Goal: Check status: Check status

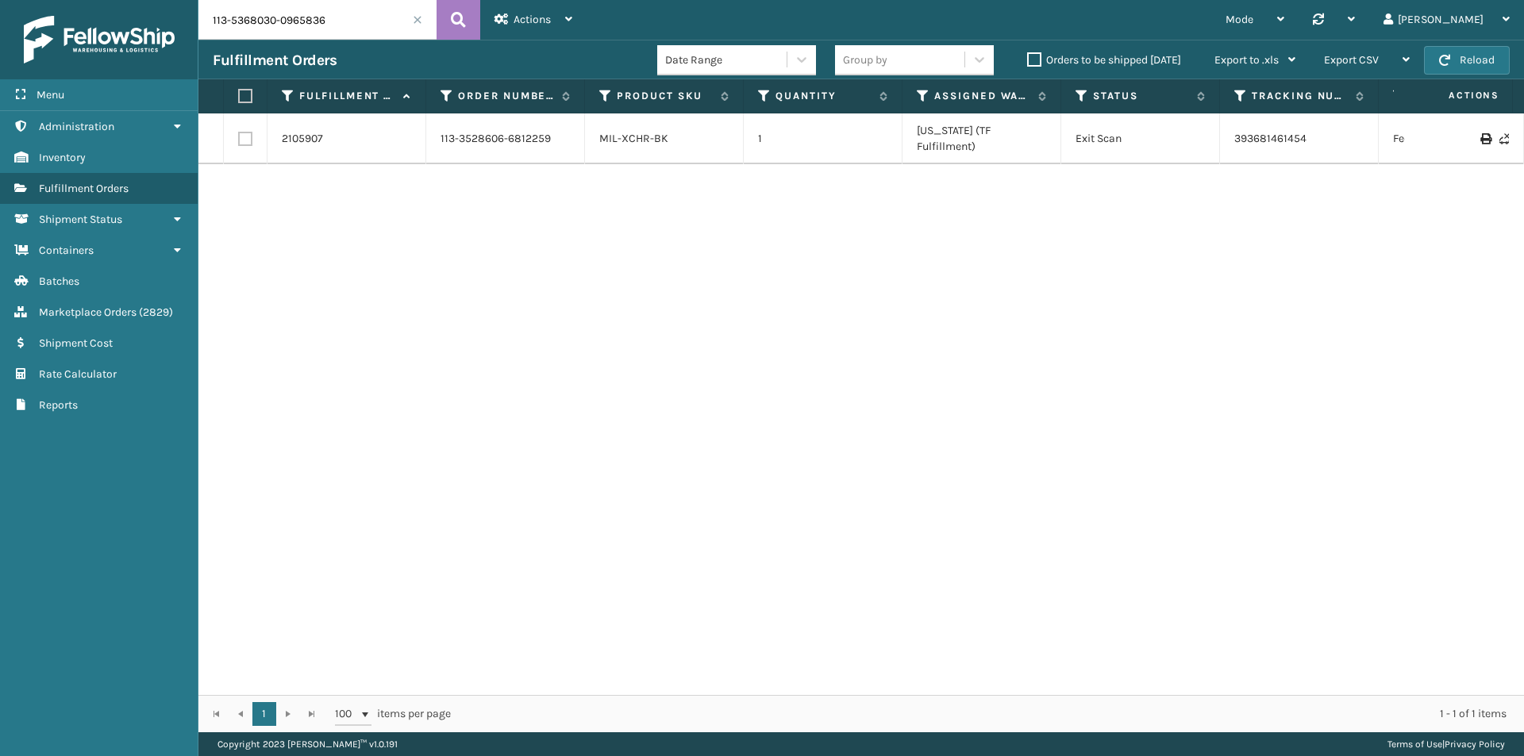
click at [466, 20] on button at bounding box center [459, 20] width 44 height 40
drag, startPoint x: 1314, startPoint y: 131, endPoint x: 1219, endPoint y: 130, distance: 94.5
click at [1219, 130] on tr "2099124 113-5368030-0965836 MIL-CFB-DL 1 Milliard LV Exit Scan 393579044403 Fed…" at bounding box center [1086, 131] width 1776 height 35
copy tr "393579044403"
click at [333, 36] on input "113-5368030-0965836" at bounding box center [317, 20] width 238 height 40
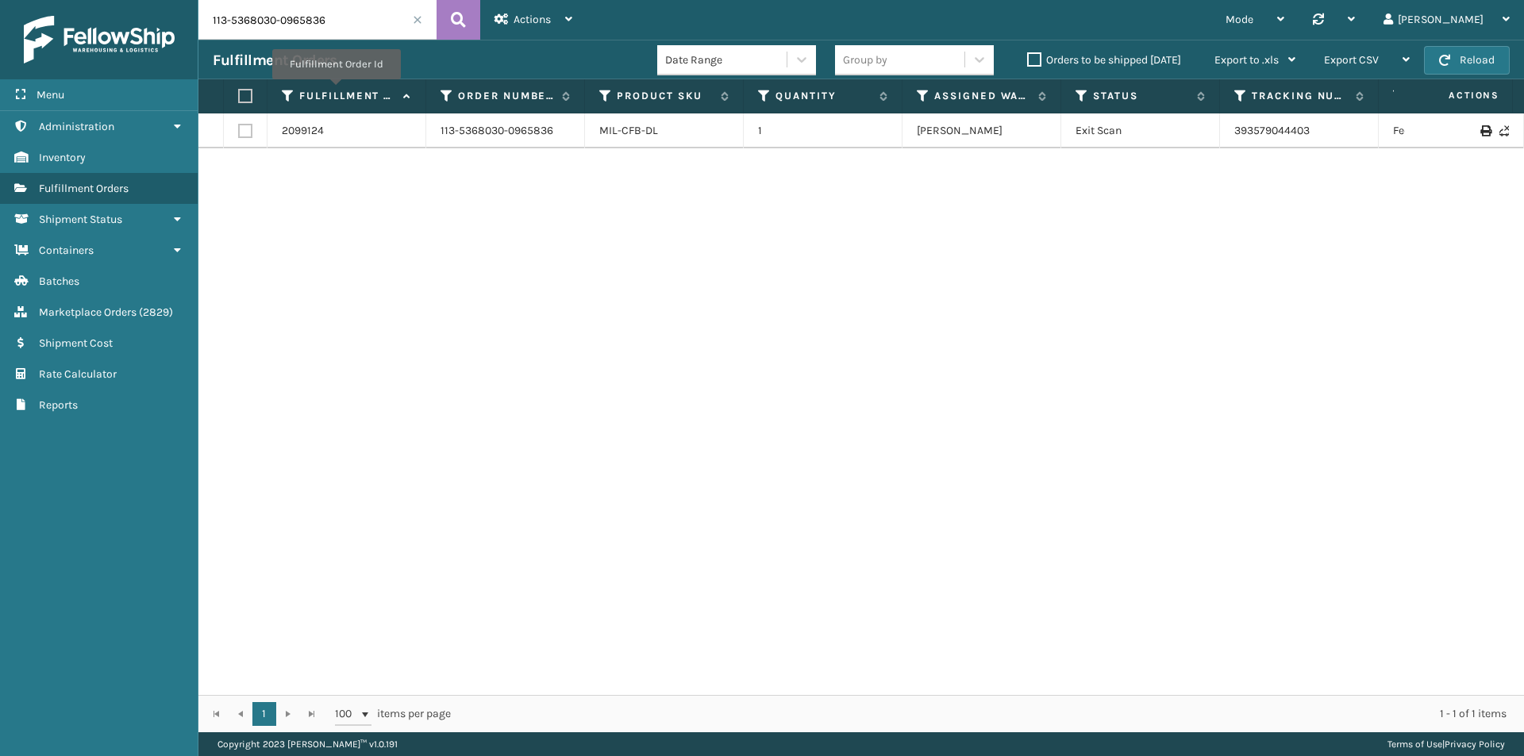
paste input "7654595-5638600"
click at [471, 21] on button at bounding box center [459, 20] width 44 height 40
drag, startPoint x: 1333, startPoint y: 131, endPoint x: 1233, endPoint y: 141, distance: 99.8
click at [1233, 141] on td "393579993656" at bounding box center [1299, 131] width 159 height 35
copy link "393579993656"
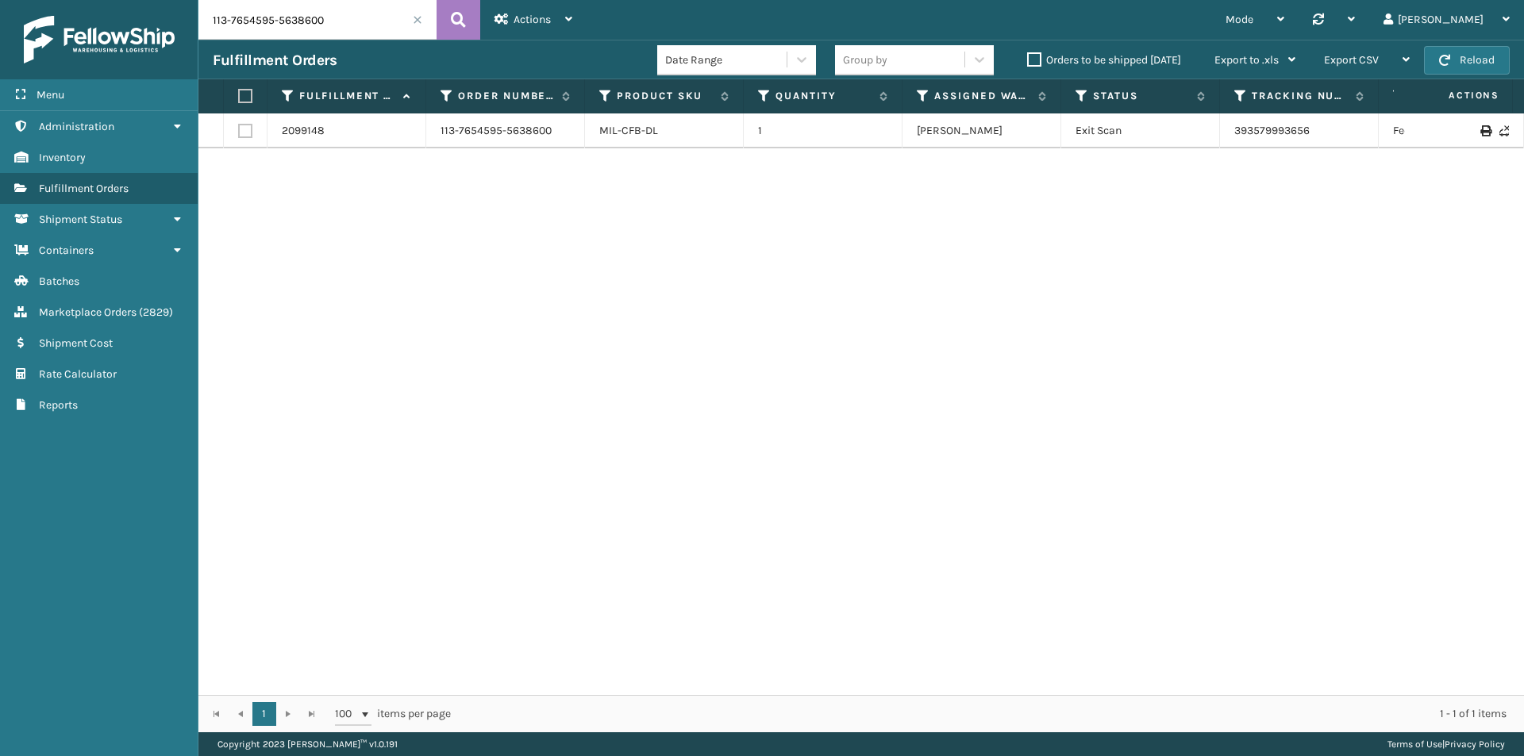
click at [305, 10] on input "113-7654595-5638600" at bounding box center [317, 20] width 238 height 40
paste input "4503408-0066634"
click at [456, 17] on icon at bounding box center [458, 20] width 15 height 24
drag, startPoint x: 1329, startPoint y: 133, endPoint x: 1222, endPoint y: 139, distance: 107.3
click at [1222, 139] on td "393582795546" at bounding box center [1299, 131] width 159 height 35
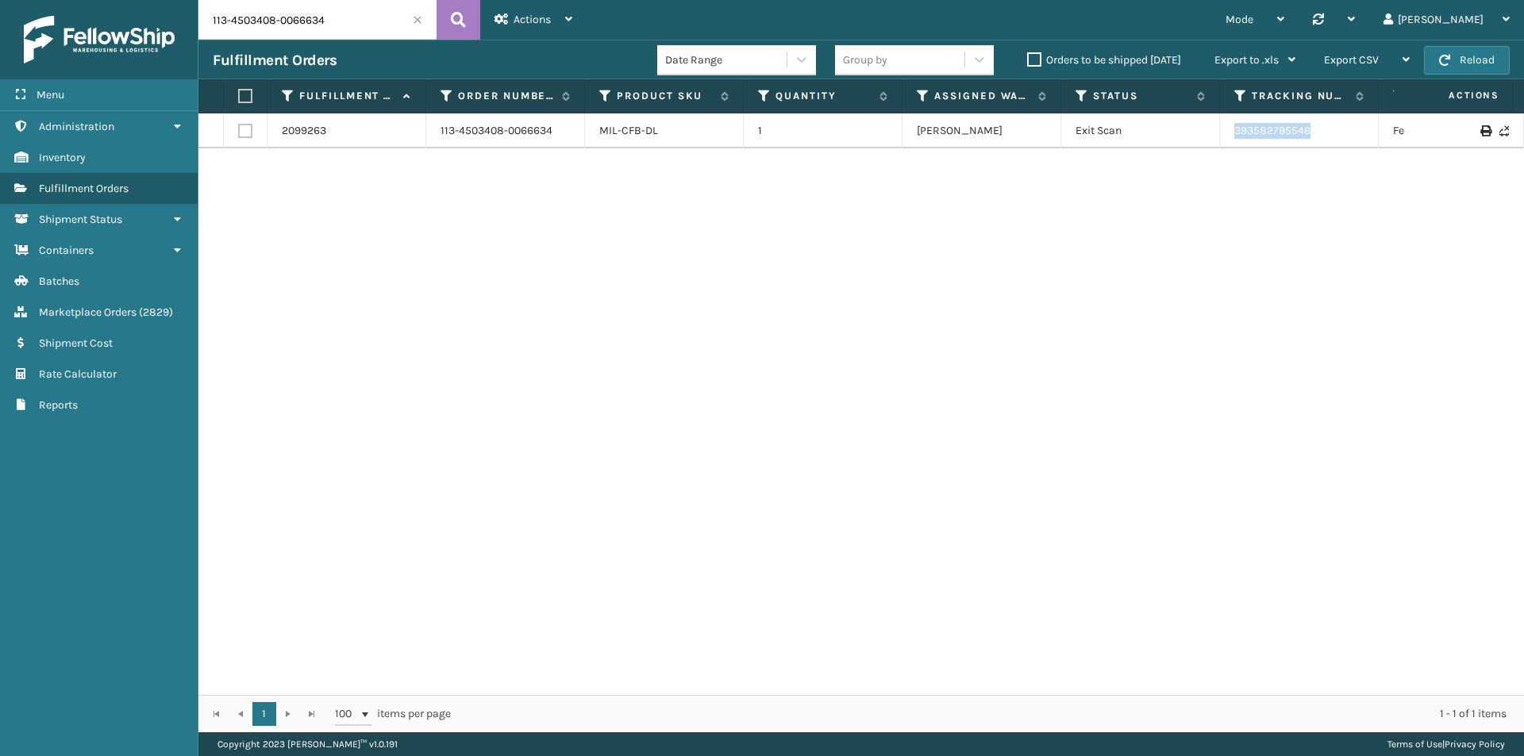
copy link "393582795546"
click at [343, 22] on input "113-4503408-0066634" at bounding box center [317, 20] width 238 height 40
paste input "1-2757869-9333807"
click at [460, 25] on icon at bounding box center [458, 20] width 15 height 24
drag, startPoint x: 1332, startPoint y: 133, endPoint x: 1214, endPoint y: 133, distance: 118.3
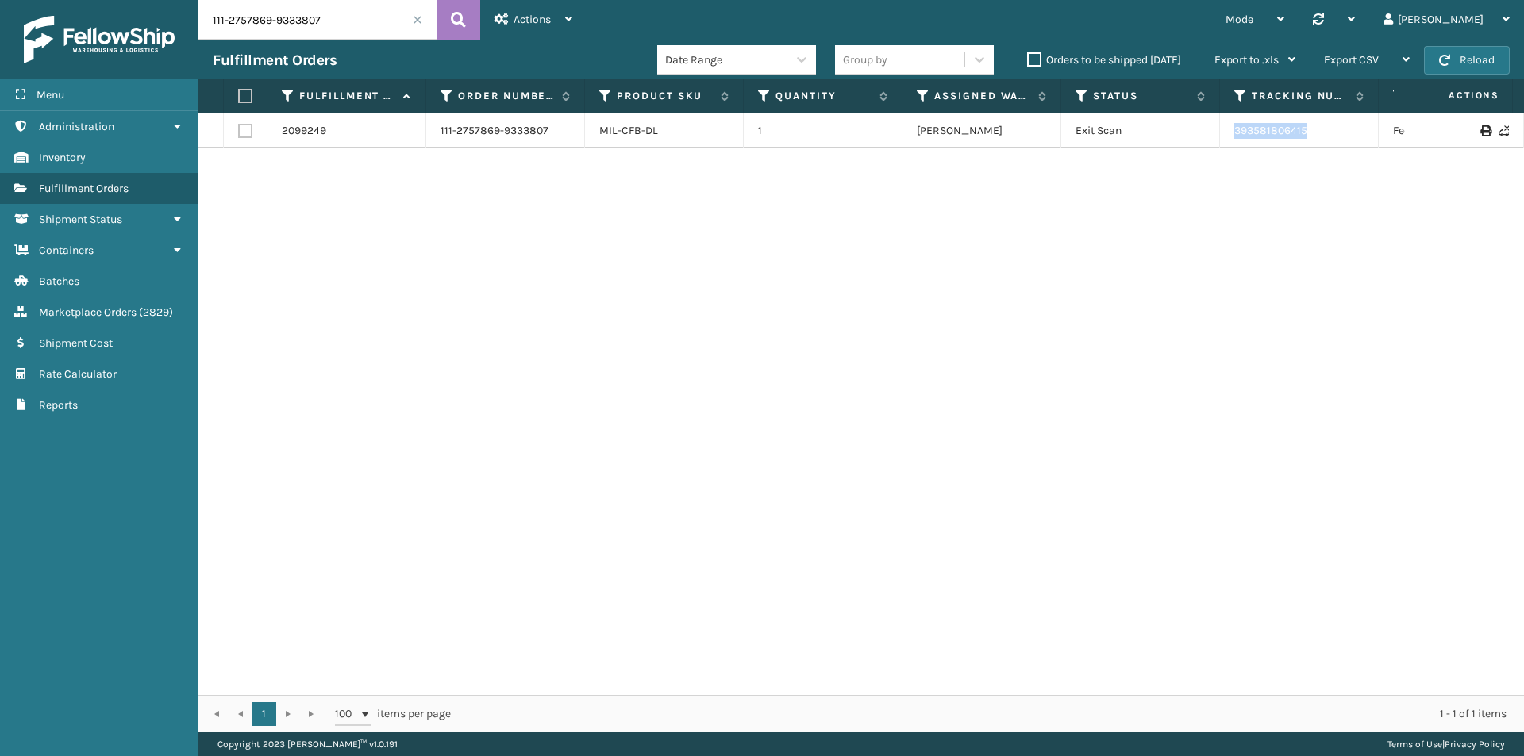
click at [1214, 133] on tr "2099249 111-2757869-9333807 MIL-CFB-DL 1 Milliard LV Exit Scan 393581806415 Fed…" at bounding box center [1086, 131] width 1776 height 35
copy tr "393581806415"
click at [287, 30] on input "111-2757869-9333807" at bounding box center [317, 20] width 238 height 40
paste input "3-5368030-0965836"
click at [463, 17] on icon at bounding box center [458, 20] width 15 height 24
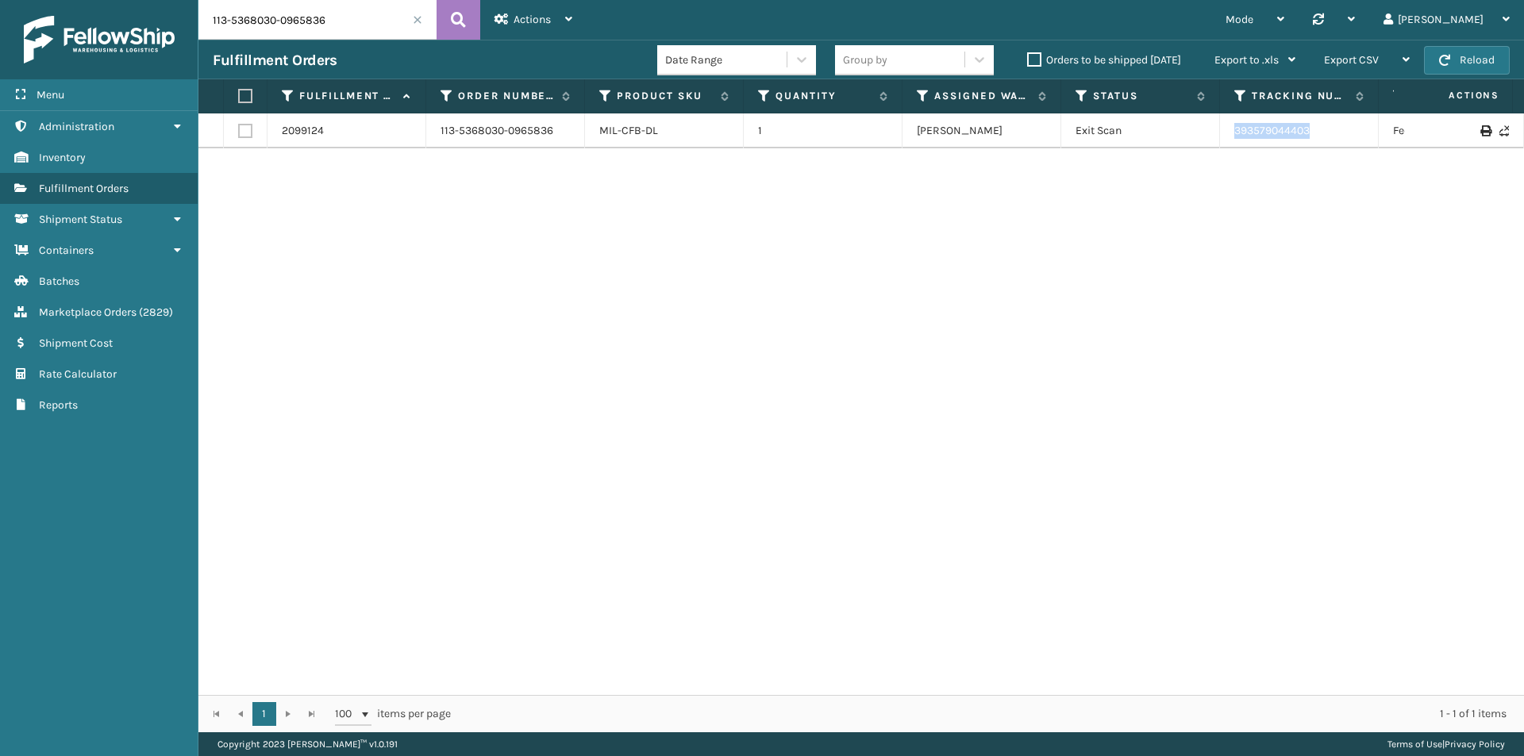
drag, startPoint x: 1344, startPoint y: 137, endPoint x: 1214, endPoint y: 147, distance: 129.8
click at [1214, 147] on tr "2099124 113-5368030-0965836 MIL-CFB-DL 1 Milliard LV Exit Scan 393579044403 Fed…" at bounding box center [1086, 131] width 1776 height 35
copy tr "393579044403"
click at [308, 10] on input "113-5368030-0965836" at bounding box center [317, 20] width 238 height 40
paste input "1-2757869-9333807"
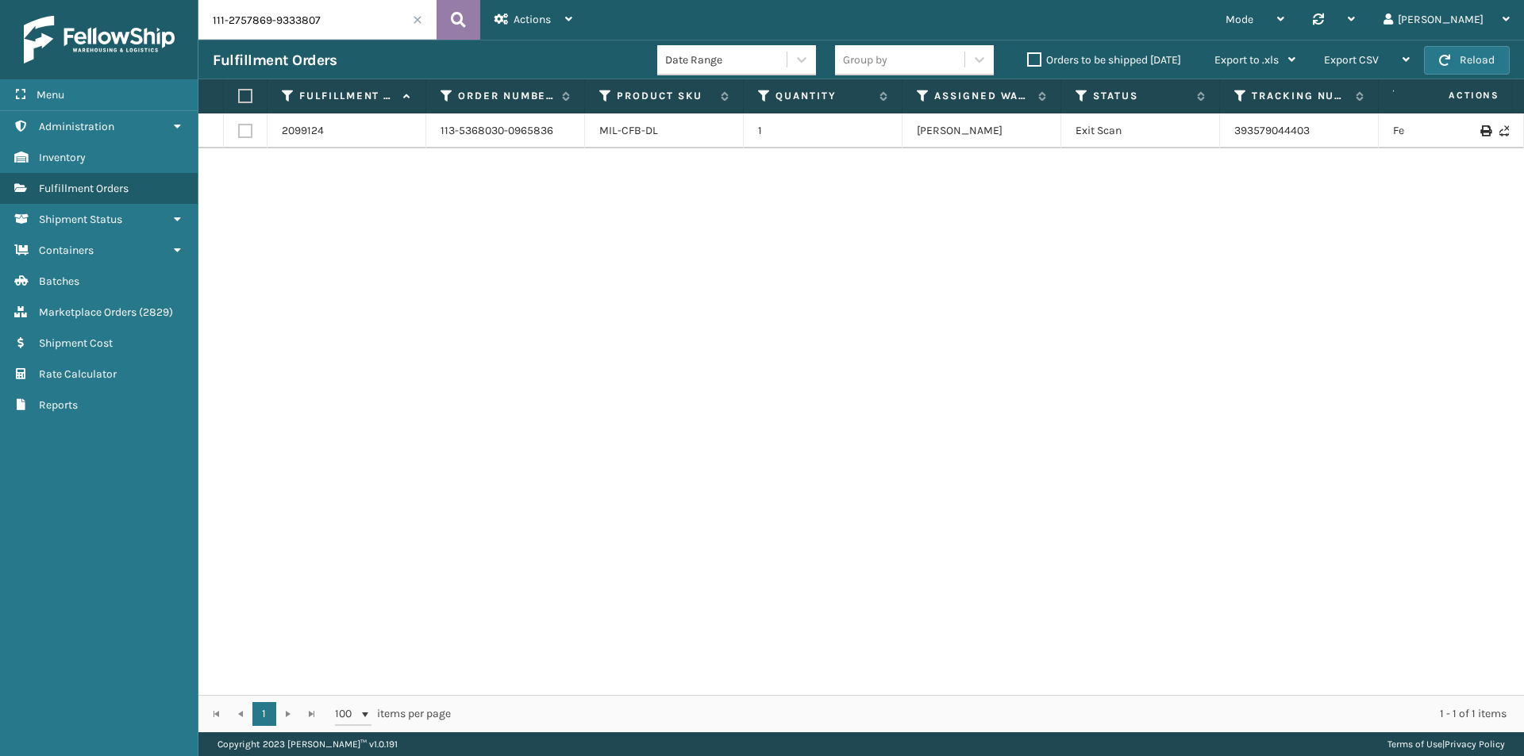
click at [460, 13] on icon at bounding box center [458, 20] width 15 height 24
drag, startPoint x: 1345, startPoint y: 137, endPoint x: 1237, endPoint y: 137, distance: 107.9
click at [1237, 137] on td "393581806415" at bounding box center [1299, 131] width 159 height 35
copy link "393581806415"
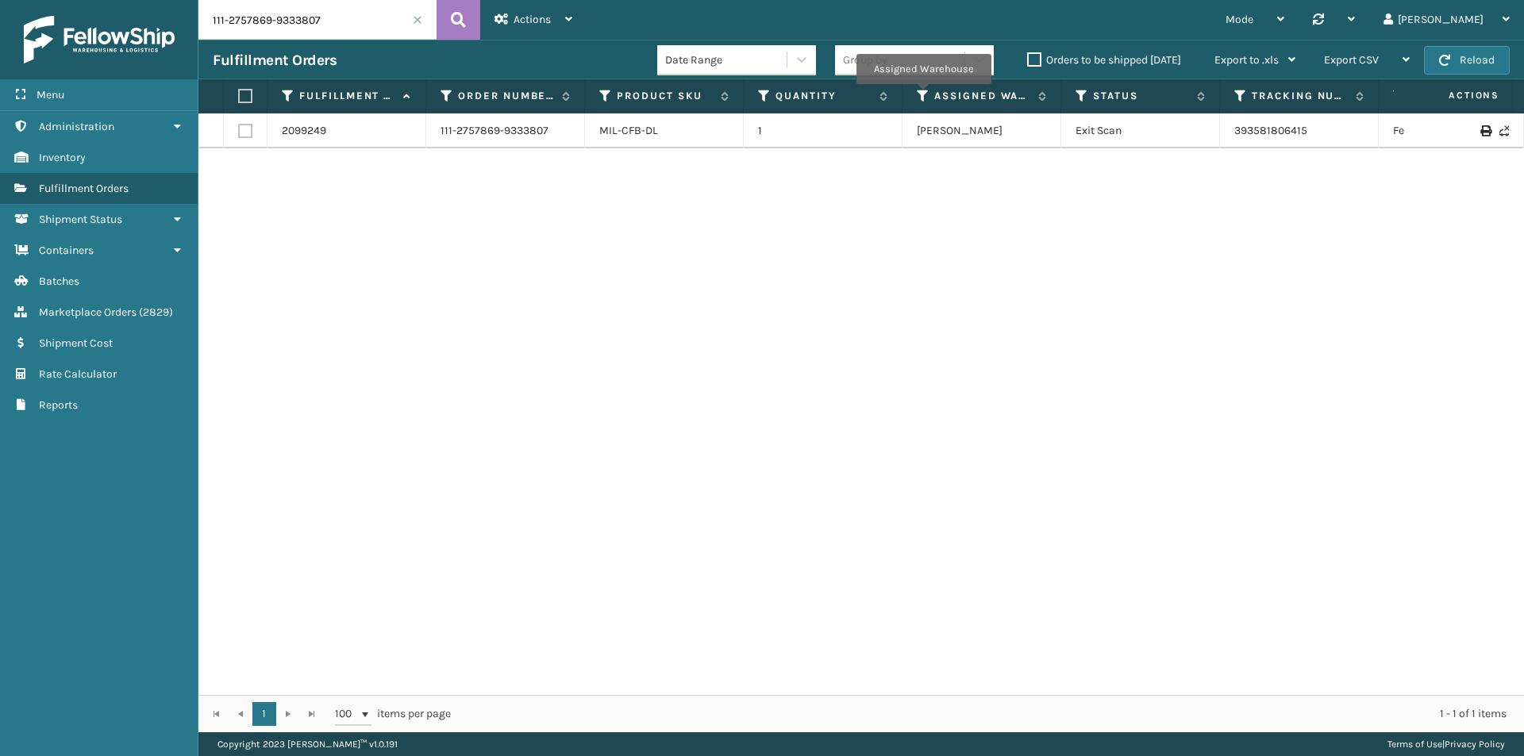
click at [283, 16] on input "111-2757869-9333807" at bounding box center [317, 20] width 238 height 40
paste input "4-5365785-5396241"
click at [459, 16] on icon at bounding box center [458, 20] width 15 height 24
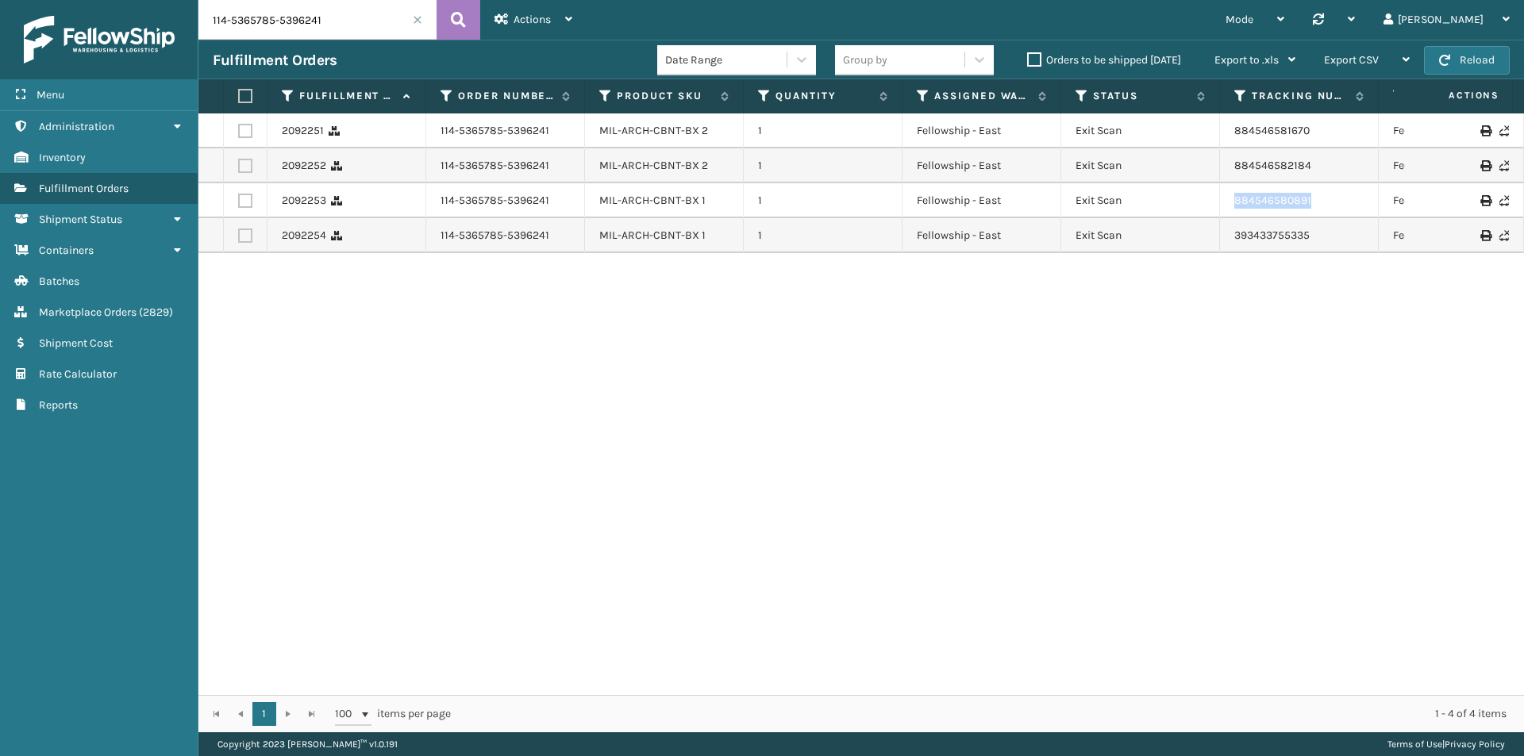
drag, startPoint x: 1327, startPoint y: 196, endPoint x: 1211, endPoint y: 209, distance: 116.6
click at [1211, 209] on tr "2092253 114-5365785-5396241 MIL-ARCH-CBNT-BX 1 1 Fellowship - East Exit Scan 88…" at bounding box center [1086, 200] width 1776 height 35
copy tr "884546580891"
drag, startPoint x: 1343, startPoint y: 172, endPoint x: 1190, endPoint y: 161, distance: 153.6
click at [1190, 161] on tr "2092252 114-5365785-5396241 MIL-ARCH-CBNT-BX 2 1 Fellowship - East Exit Scan 88…" at bounding box center [1086, 165] width 1776 height 35
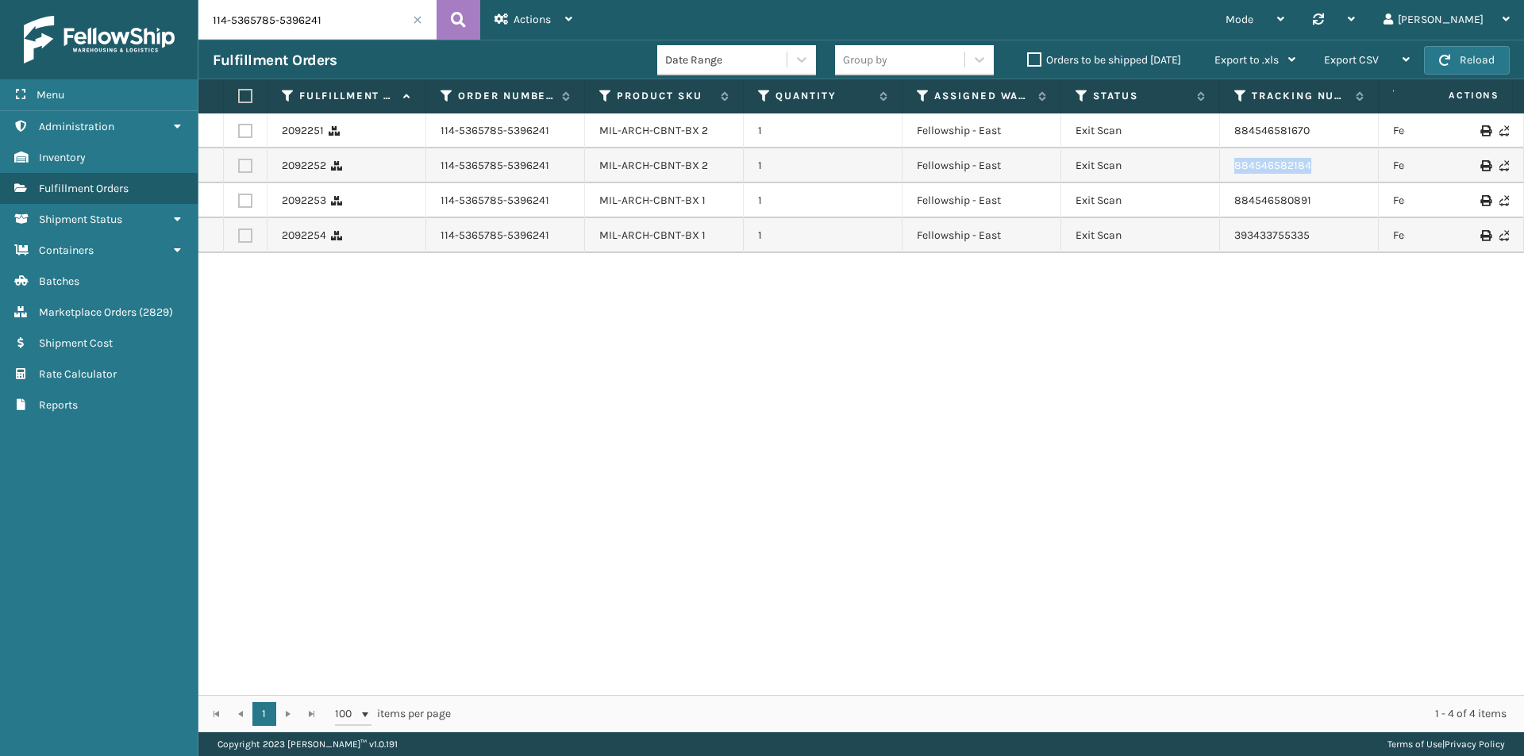
copy tr "884546582184"
click at [324, 32] on input "114-5365785-5396241" at bounding box center [317, 20] width 238 height 40
paste input "1-5419514-9293018"
click at [461, 24] on icon at bounding box center [458, 20] width 15 height 24
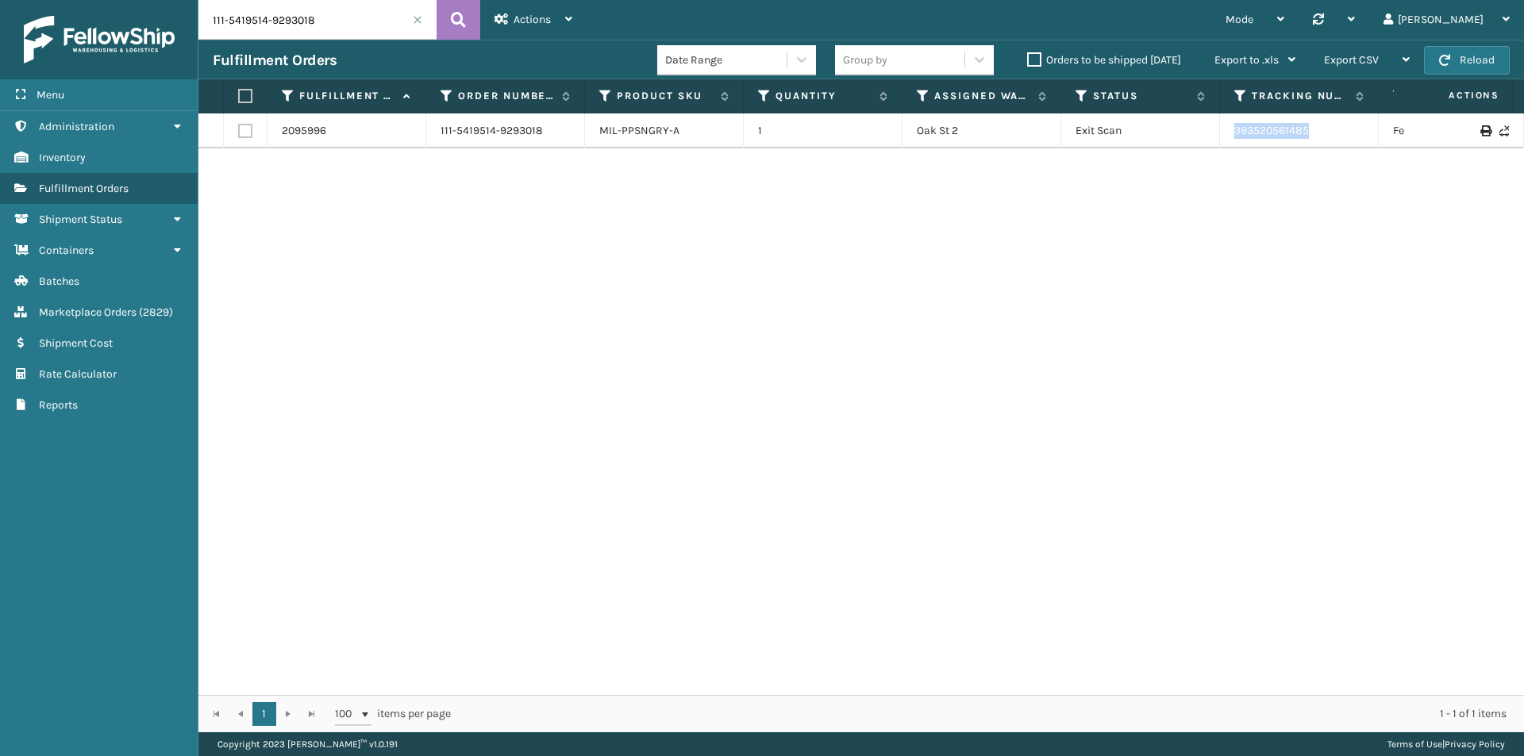
drag, startPoint x: 1332, startPoint y: 131, endPoint x: 1196, endPoint y: 133, distance: 135.7
click at [1196, 133] on tr "2095996 111-5419514-9293018 MIL-PPSNGRY-A 1 Oak St 2 Exit Scan 393520561485 Fed…" at bounding box center [1086, 131] width 1776 height 35
copy tr "393520561485"
click at [286, 48] on div "Fulfillment Orders Date Range Group by Orders to be shipped today Export to .xl…" at bounding box center [861, 60] width 1326 height 40
click at [310, 22] on input "111-5419514-9293018" at bounding box center [317, 20] width 238 height 40
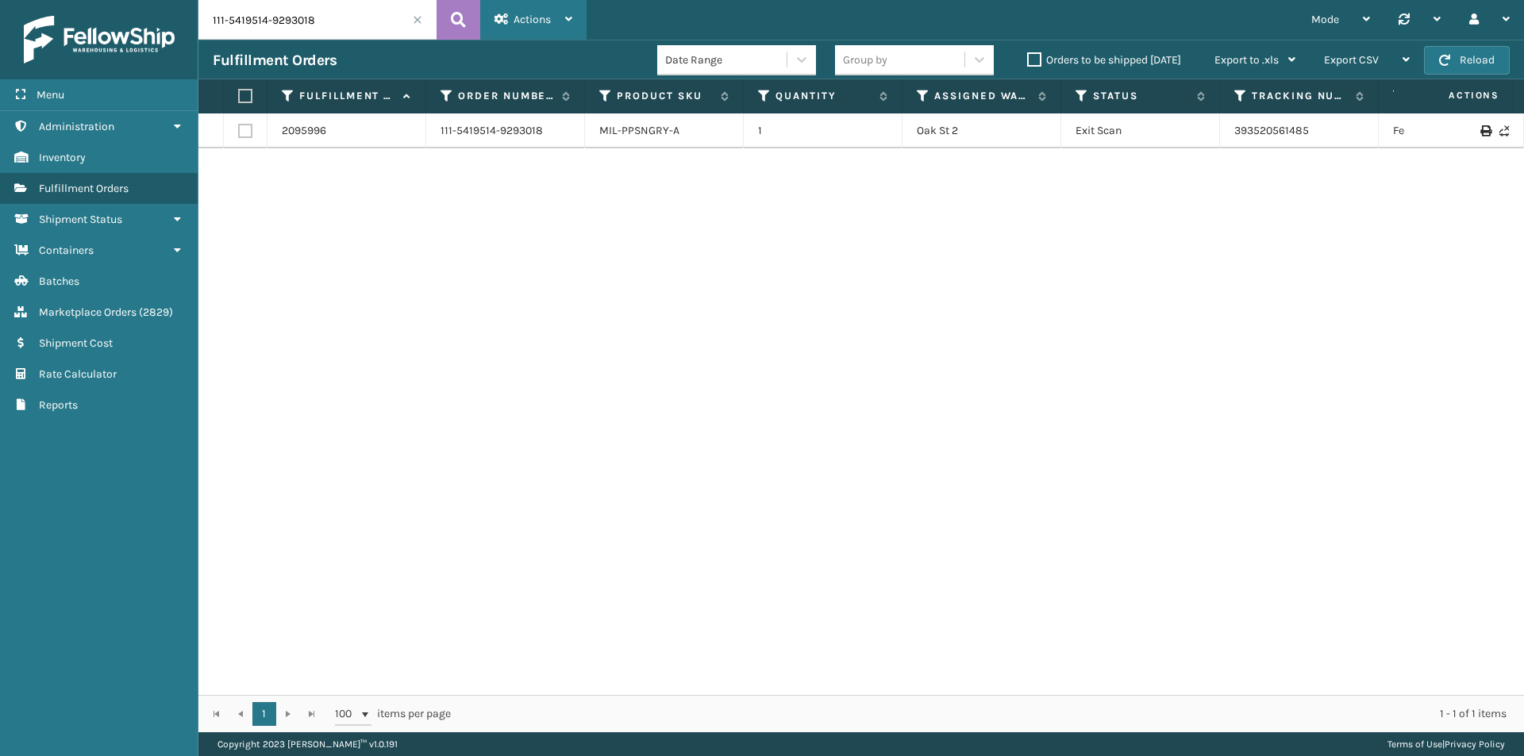
paste input "4-1609798-6741032"
type input "114-1609798-6741032"
click at [467, 21] on button at bounding box center [459, 20] width 44 height 40
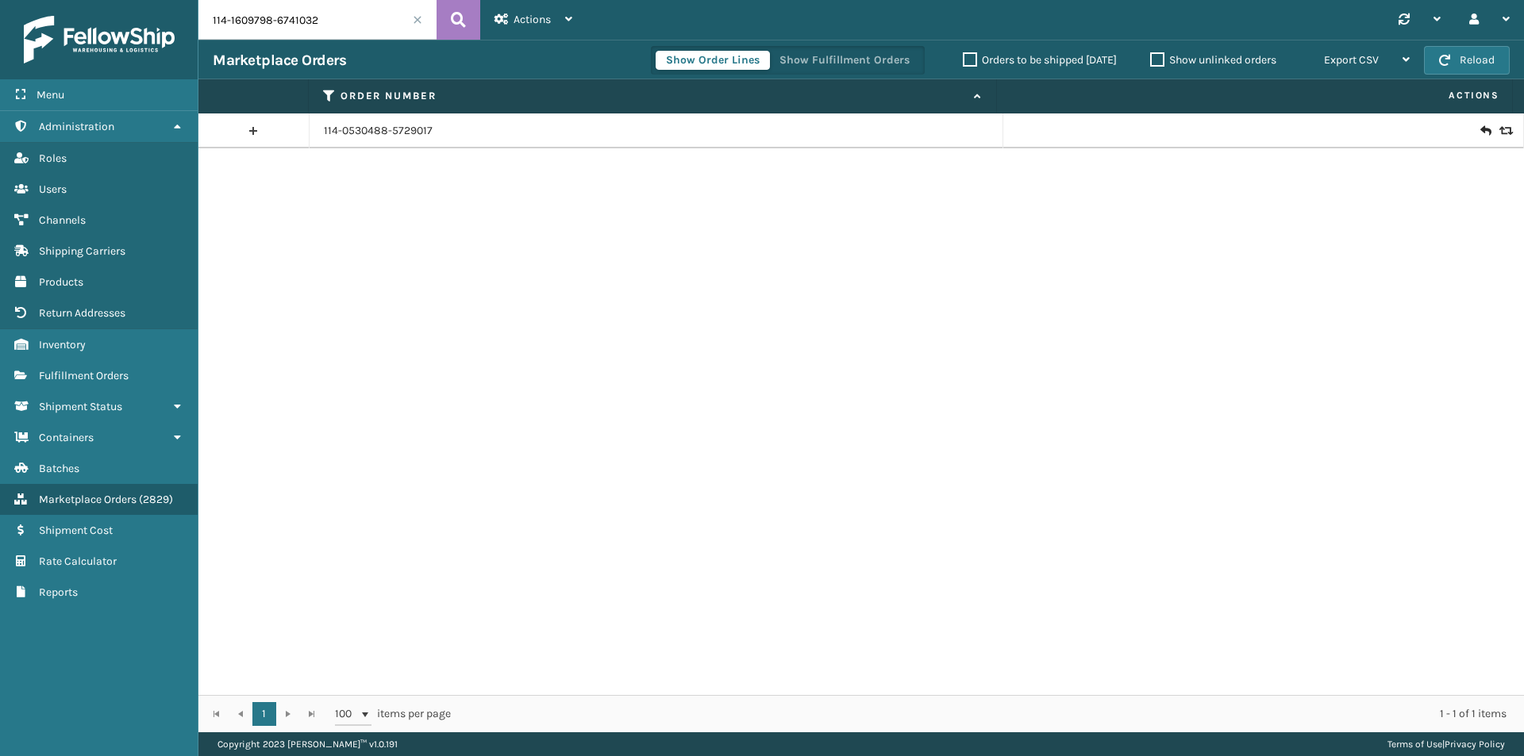
type input "114-1609798-6741032"
click at [455, 22] on icon at bounding box center [458, 20] width 15 height 24
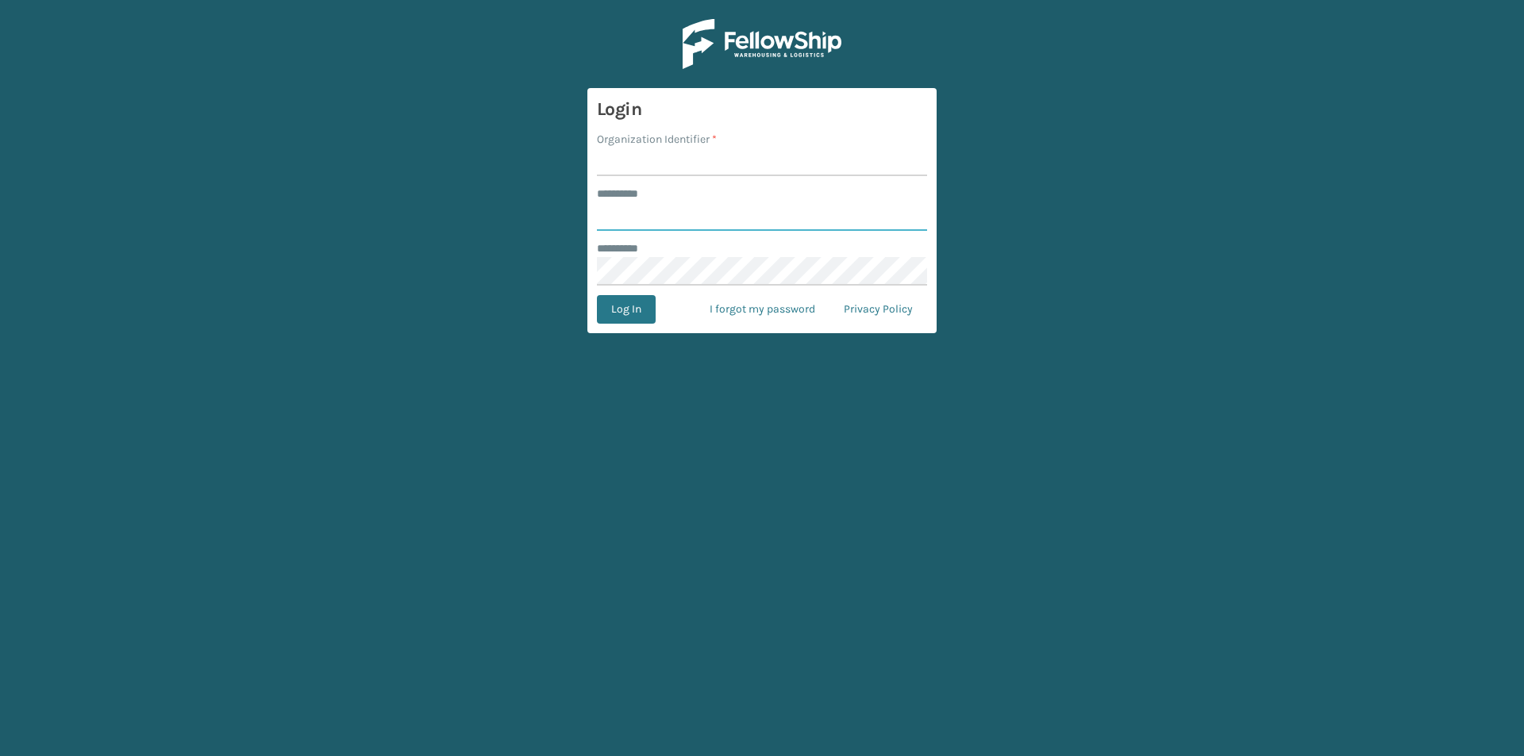
type input "******"
click at [291, 9] on main "Login Organization Identifier * ******** * ****** ******** * Log In I forgot my…" at bounding box center [762, 378] width 1524 height 756
click at [654, 160] on input "Organization Identifier *" at bounding box center [762, 162] width 330 height 29
type input "milliard"
click at [641, 320] on button "Log In" at bounding box center [626, 309] width 59 height 29
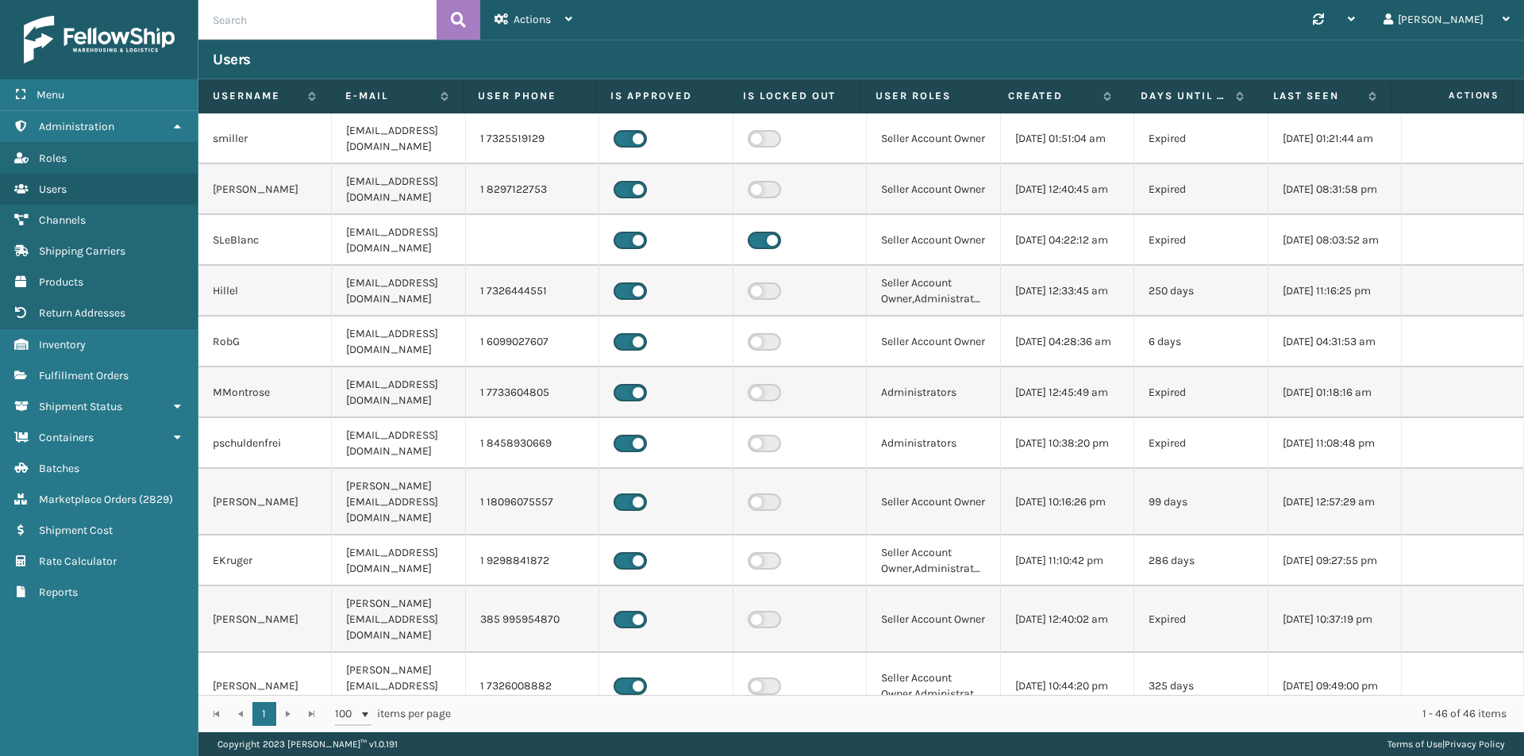
click at [318, 29] on input "text" at bounding box center [317, 20] width 238 height 40
click at [133, 374] on link "Fulfillment Orders" at bounding box center [99, 375] width 198 height 31
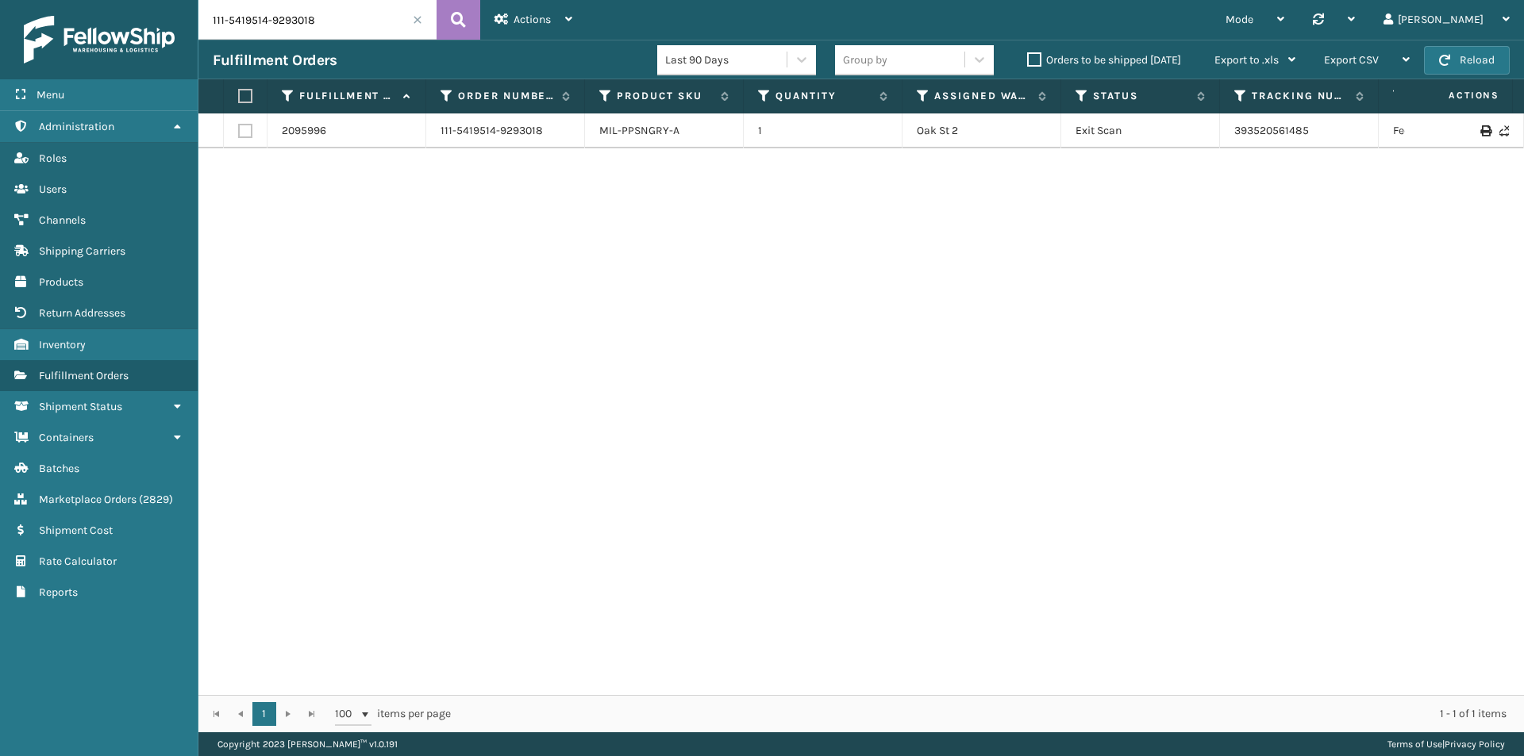
click at [369, 18] on input "111-5419514-9293018" at bounding box center [317, 20] width 238 height 40
paste input "4-4402135-1423462"
click at [460, 20] on icon at bounding box center [458, 20] width 15 height 24
drag, startPoint x: 1333, startPoint y: 136, endPoint x: 1173, endPoint y: 140, distance: 160.4
click at [1173, 140] on tr "2091306 114-4402135-1423462 MIL-PPSNNVY-1 1 Oak St 2 Exit Scan 393427813998 Fed…" at bounding box center [1086, 131] width 1776 height 35
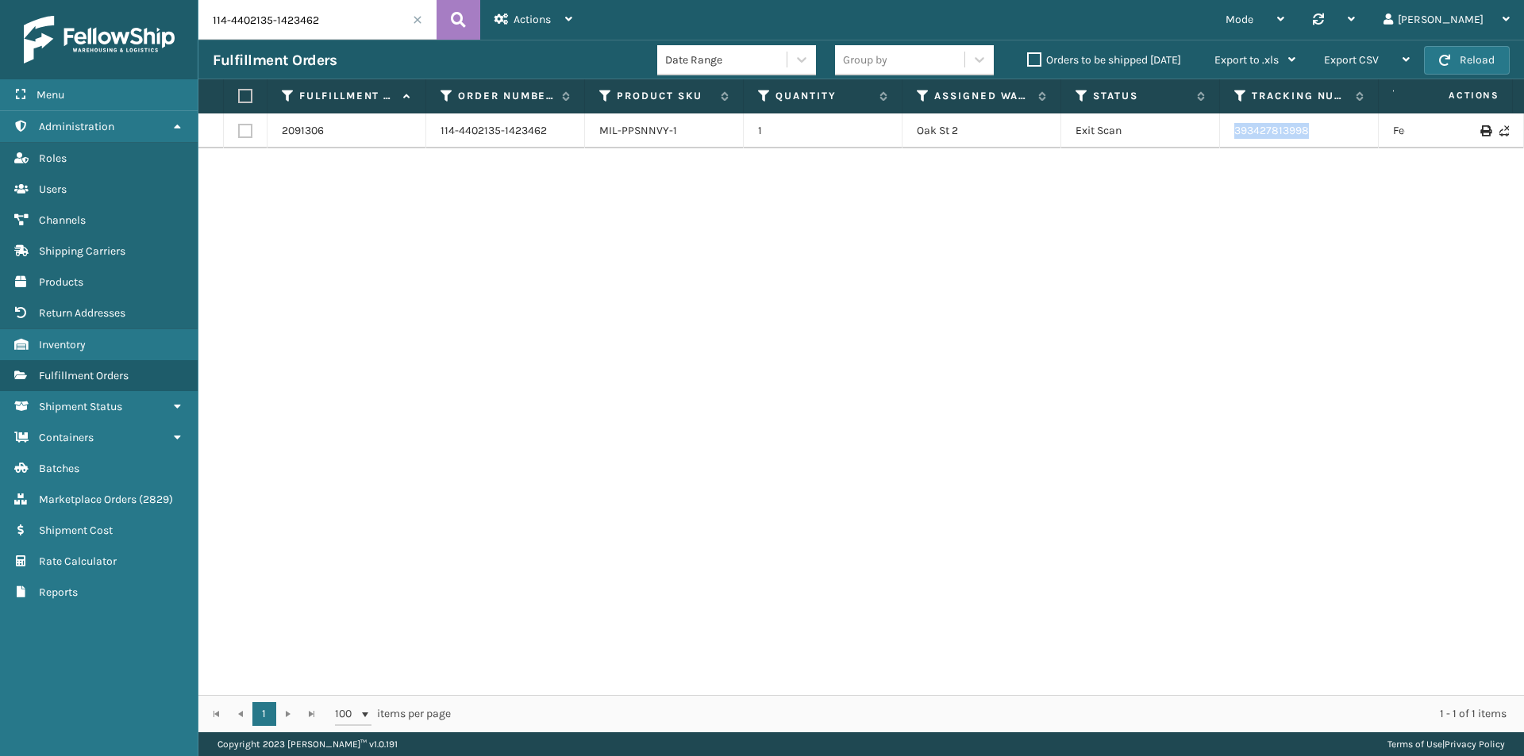
copy tr "393427813998"
click at [338, 35] on input "114-4402135-1423462" at bounding box center [317, 20] width 238 height 40
paste input "9239376-8325066"
click at [452, 25] on icon at bounding box center [458, 20] width 15 height 24
click at [458, 20] on icon at bounding box center [458, 20] width 15 height 24
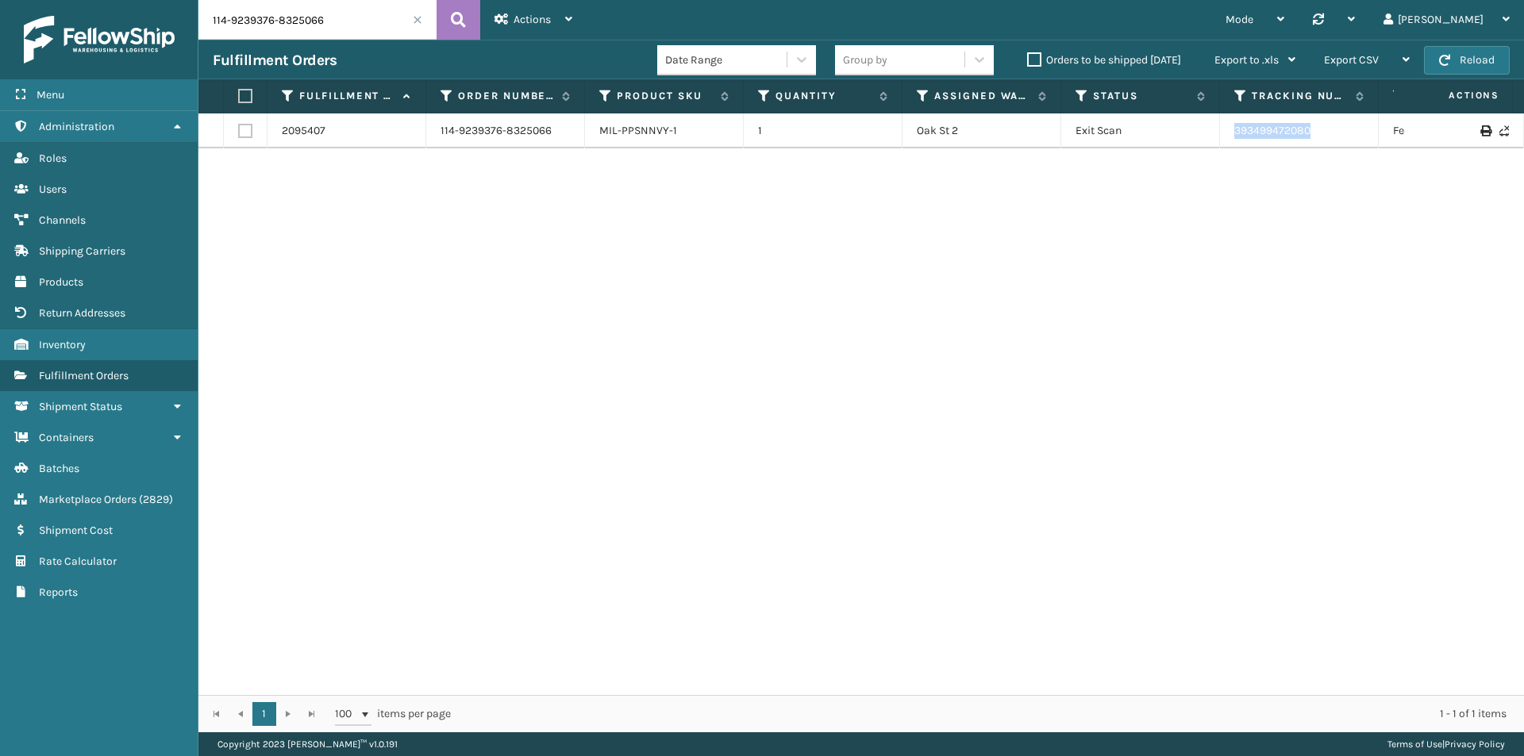
drag, startPoint x: 1329, startPoint y: 133, endPoint x: 1220, endPoint y: 133, distance: 109.5
click at [1220, 133] on td "393499472080" at bounding box center [1299, 131] width 159 height 35
copy link "393499472080"
click at [310, 11] on input "114-9239376-8325066" at bounding box center [317, 20] width 238 height 40
paste input "3-1250465-2673027"
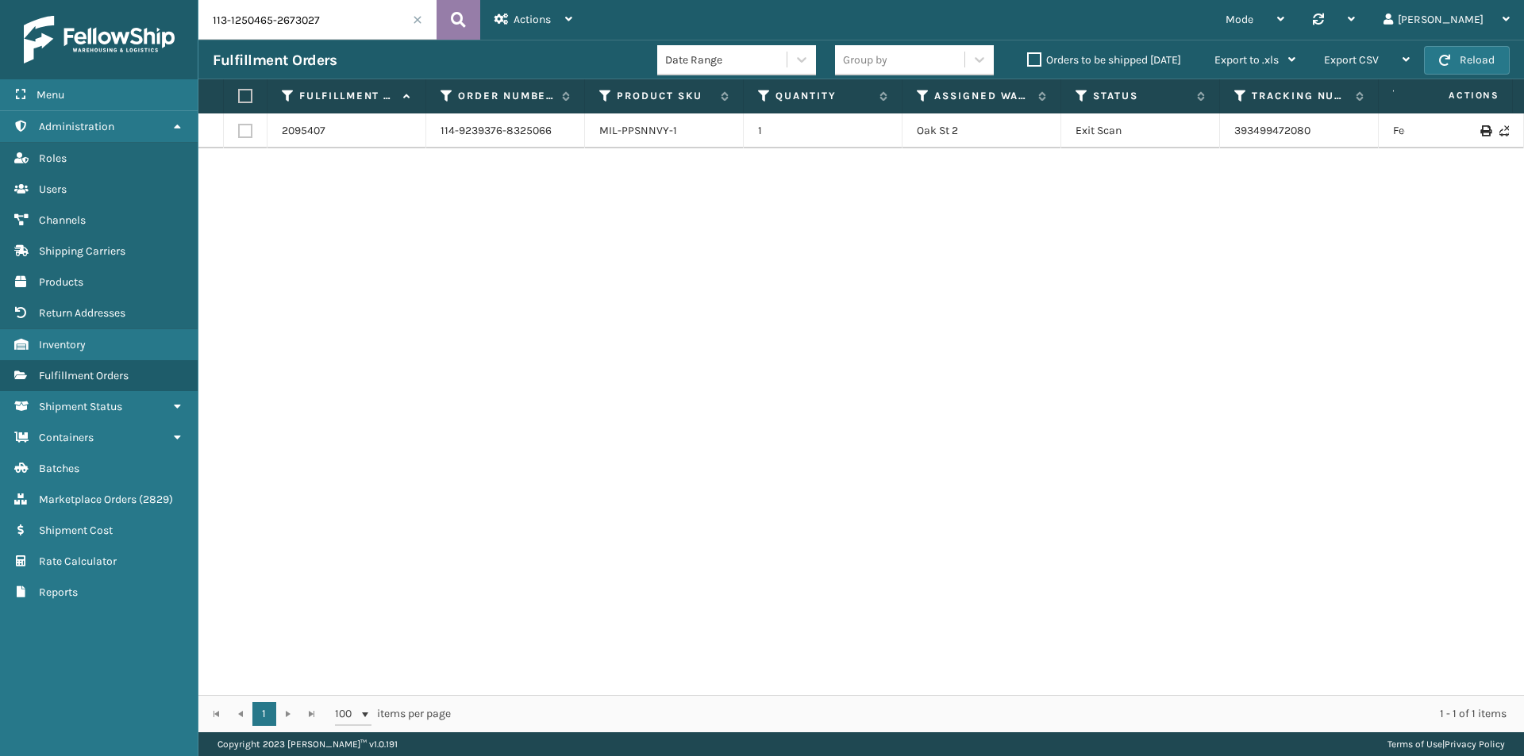
click at [457, 18] on icon at bounding box center [458, 20] width 15 height 24
drag, startPoint x: 1281, startPoint y: 131, endPoint x: 1218, endPoint y: 137, distance: 63.7
click at [1218, 137] on tr "2084708 113-1250465-2673027 MIL-CRSH-A 1 TFM Exit Scan 393305546755 FedEx Home …" at bounding box center [1086, 131] width 1776 height 35
click at [275, 3] on input "113-1250465-2673027" at bounding box center [317, 20] width 238 height 40
paste input "1-0734145-991461"
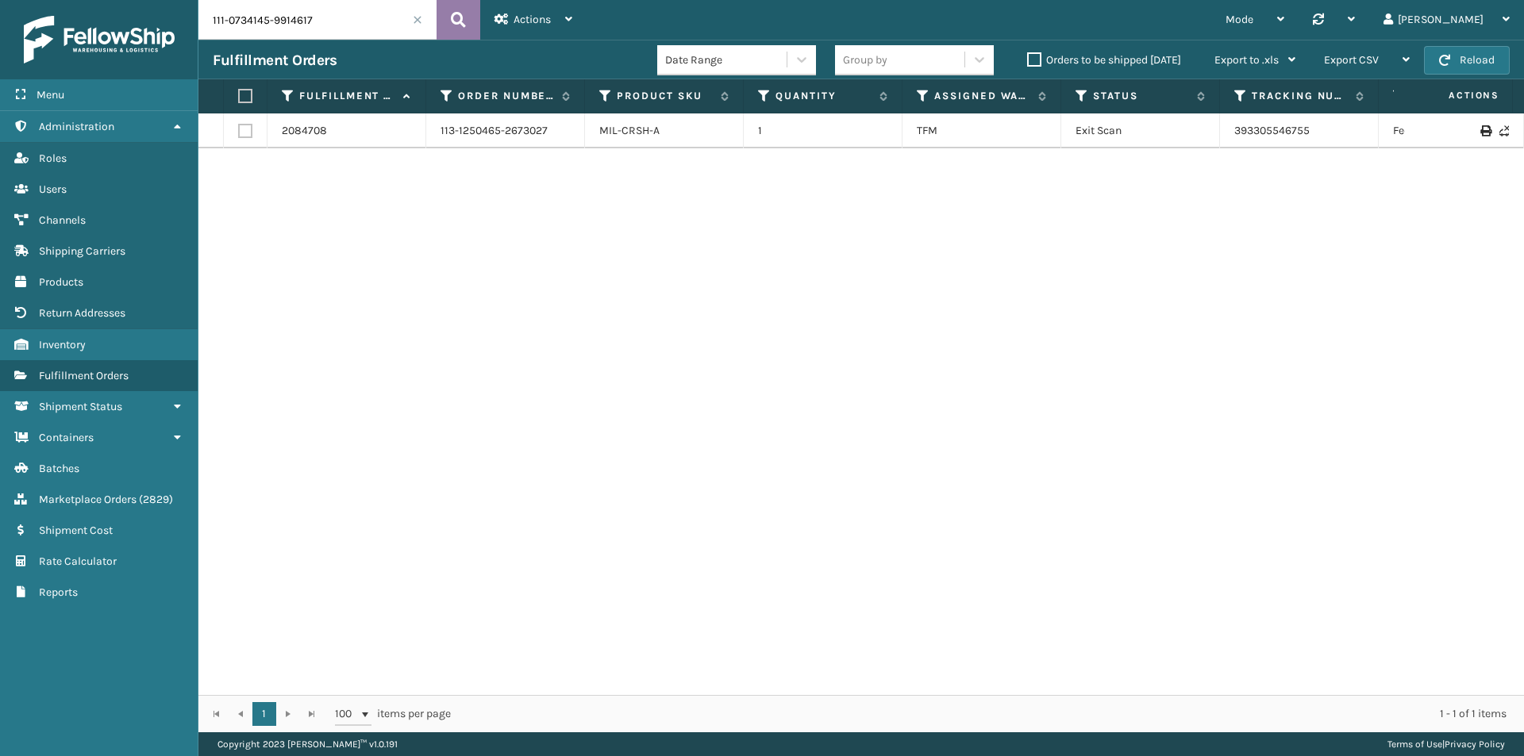
click at [445, 25] on button at bounding box center [459, 20] width 44 height 40
drag, startPoint x: 1330, startPoint y: 140, endPoint x: 1211, endPoint y: 142, distance: 119.1
click at [1211, 142] on tr "2059107 111-0734145-9914617 MIL-PPSNGRY-D-TN 1 Oak St 2 Picking 392816652276 Fe…" at bounding box center [1086, 139] width 1776 height 51
copy tr "392816652276"
click at [311, 32] on input "111-0734145-9914617" at bounding box center [317, 20] width 238 height 40
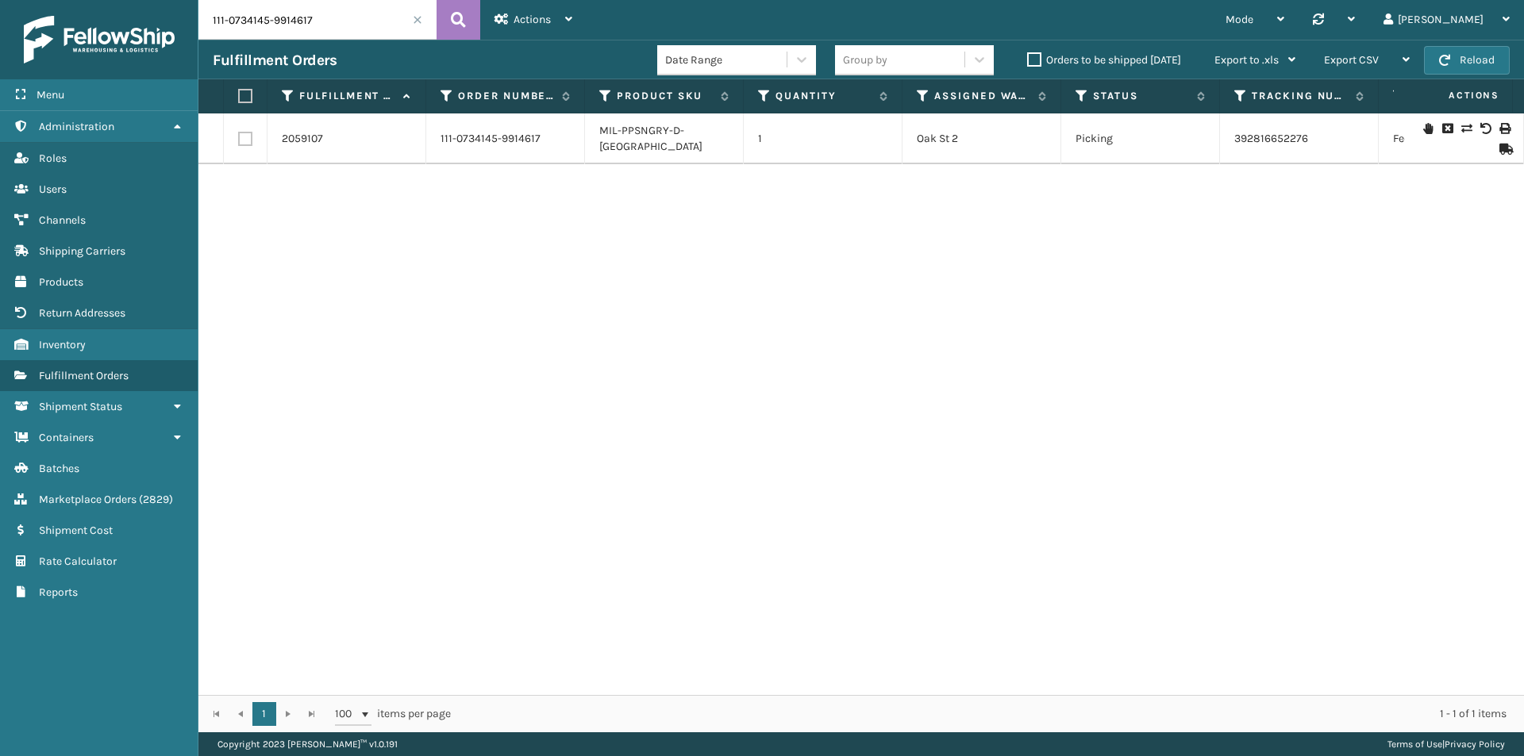
paste input "2-2904971-9098618"
click at [456, 21] on icon at bounding box center [458, 20] width 15 height 24
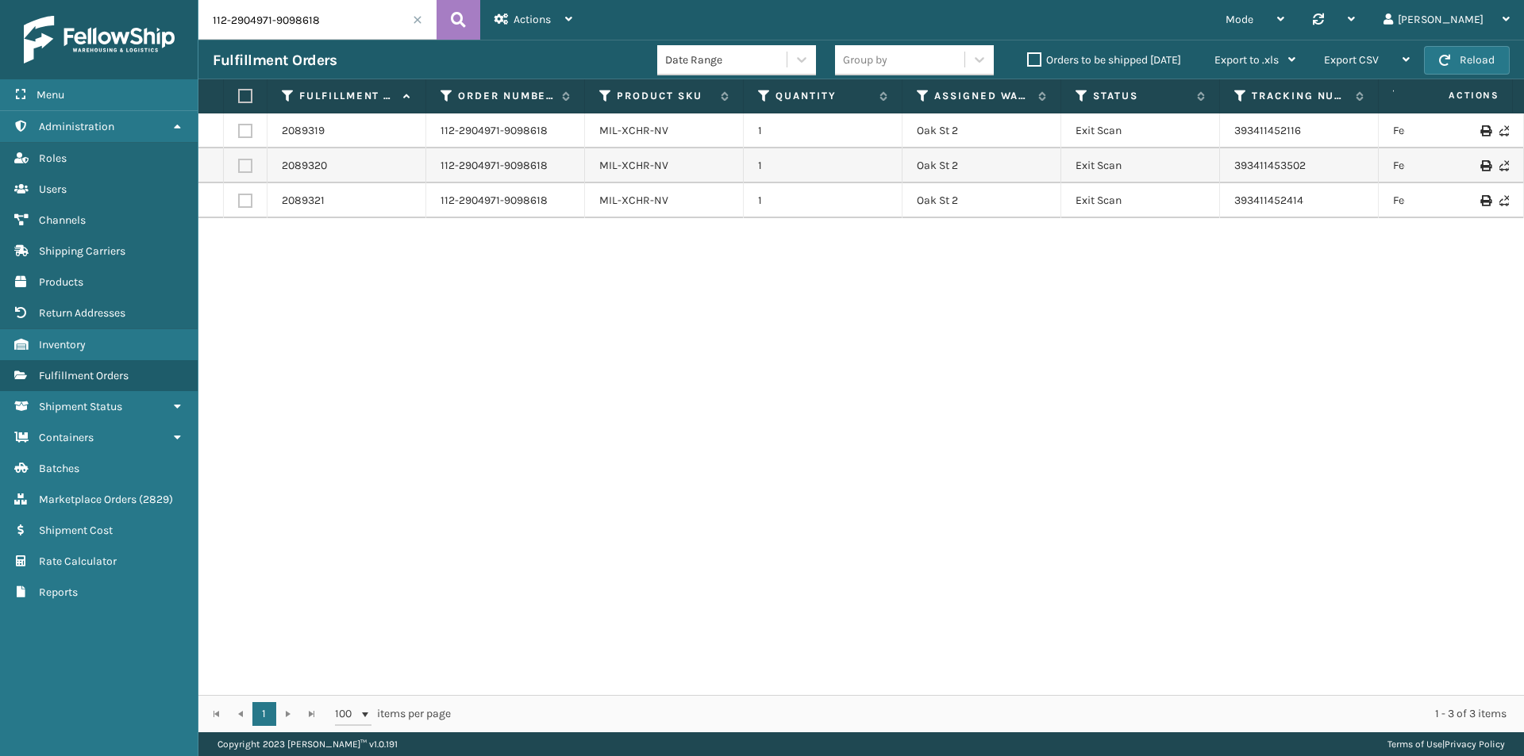
click at [395, 38] on input "112-2904971-9098618" at bounding box center [317, 20] width 238 height 40
paste input "4-2336647-8573019"
type input "114-2336647-8573019"
click at [459, 29] on icon at bounding box center [458, 20] width 15 height 24
click at [389, 8] on input "114-2336647-8573019" at bounding box center [317, 20] width 238 height 40
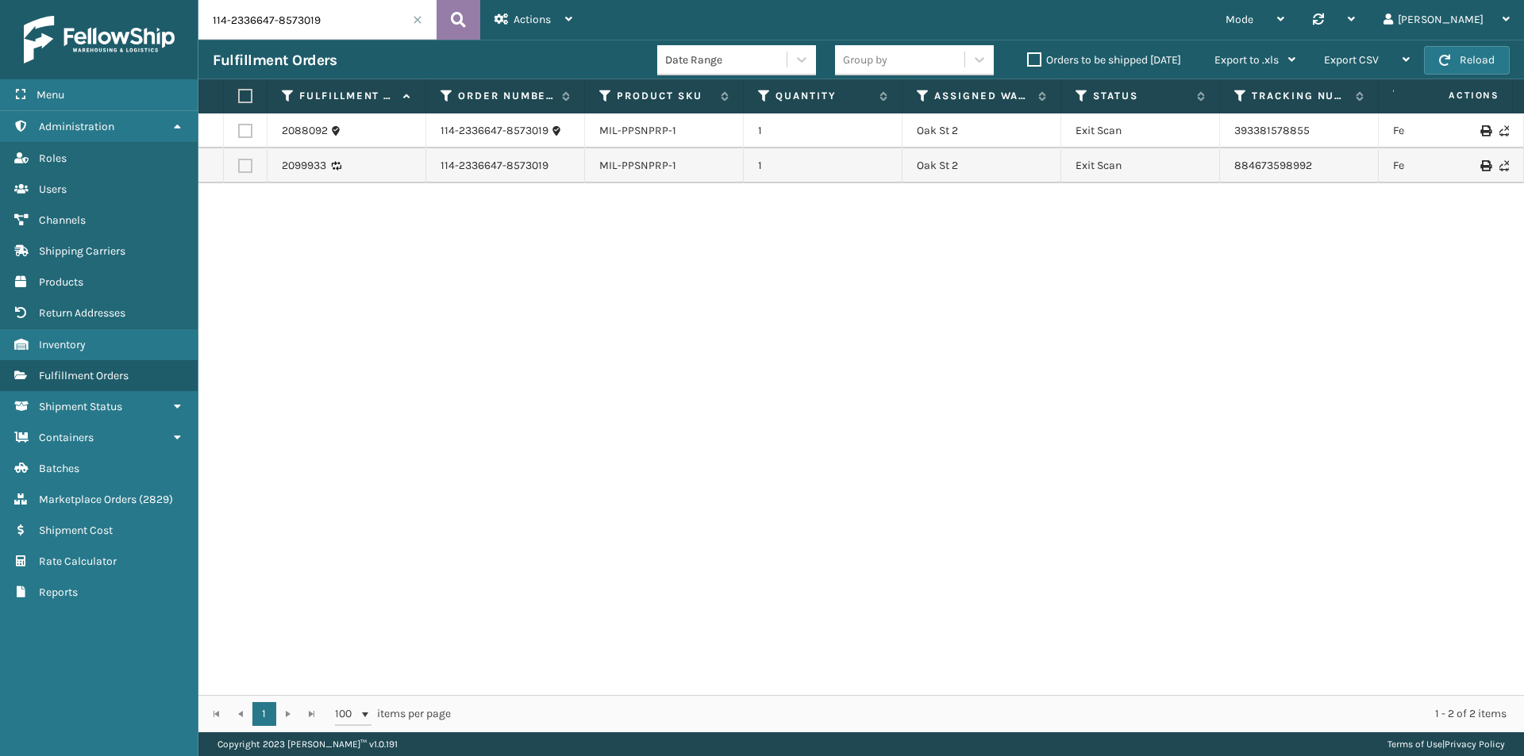
paste input "1-8964715-254740"
click at [469, 24] on button at bounding box center [459, 20] width 44 height 40
click at [296, 11] on input "111-8964715-2547409" at bounding box center [317, 20] width 238 height 40
paste input "2-2904971-9098618"
click at [451, 12] on button at bounding box center [459, 20] width 44 height 40
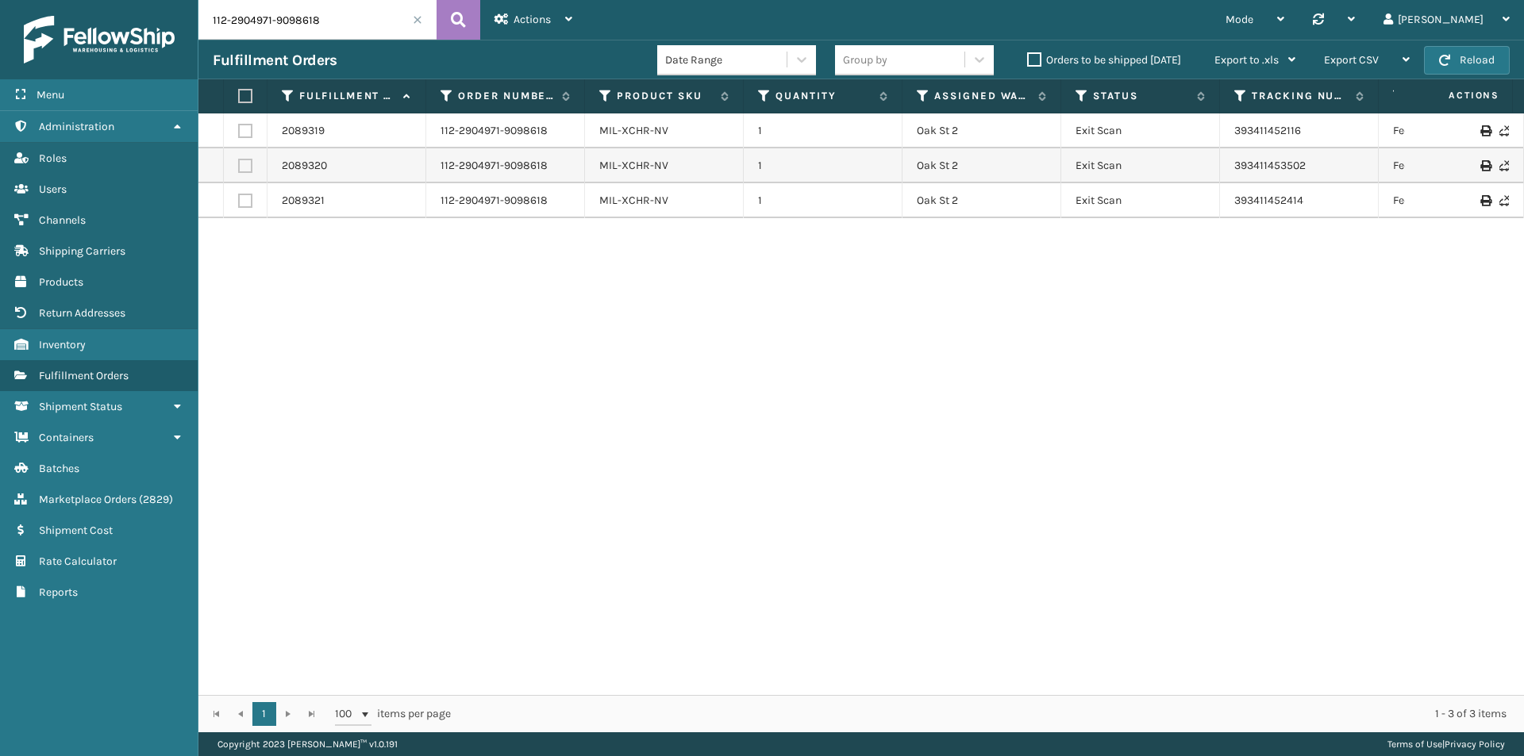
click at [360, 33] on input "112-2904971-9098618" at bounding box center [317, 20] width 238 height 40
click at [446, 23] on button at bounding box center [459, 20] width 44 height 40
drag, startPoint x: 1306, startPoint y: 138, endPoint x: 1229, endPoint y: 136, distance: 76.2
click at [1229, 136] on td "393411452116" at bounding box center [1299, 131] width 159 height 35
copy link "393411452116"
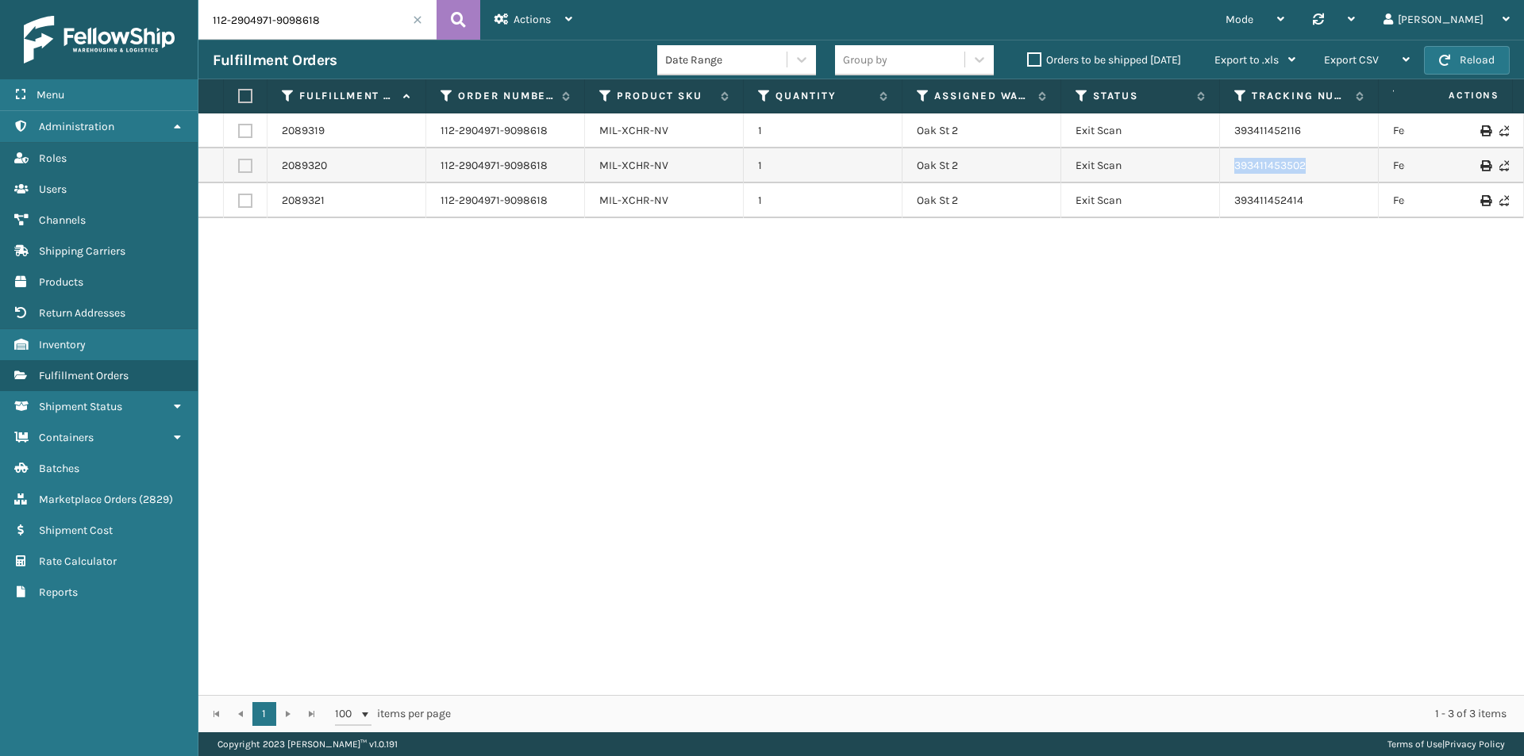
drag, startPoint x: 1333, startPoint y: 164, endPoint x: 1220, endPoint y: 164, distance: 113.5
click at [1220, 164] on td "393411453502" at bounding box center [1299, 165] width 159 height 35
copy link "393411453502"
click at [340, 20] on input "112-2904971-9098618" at bounding box center [317, 20] width 238 height 40
paste input "3596165-1613825"
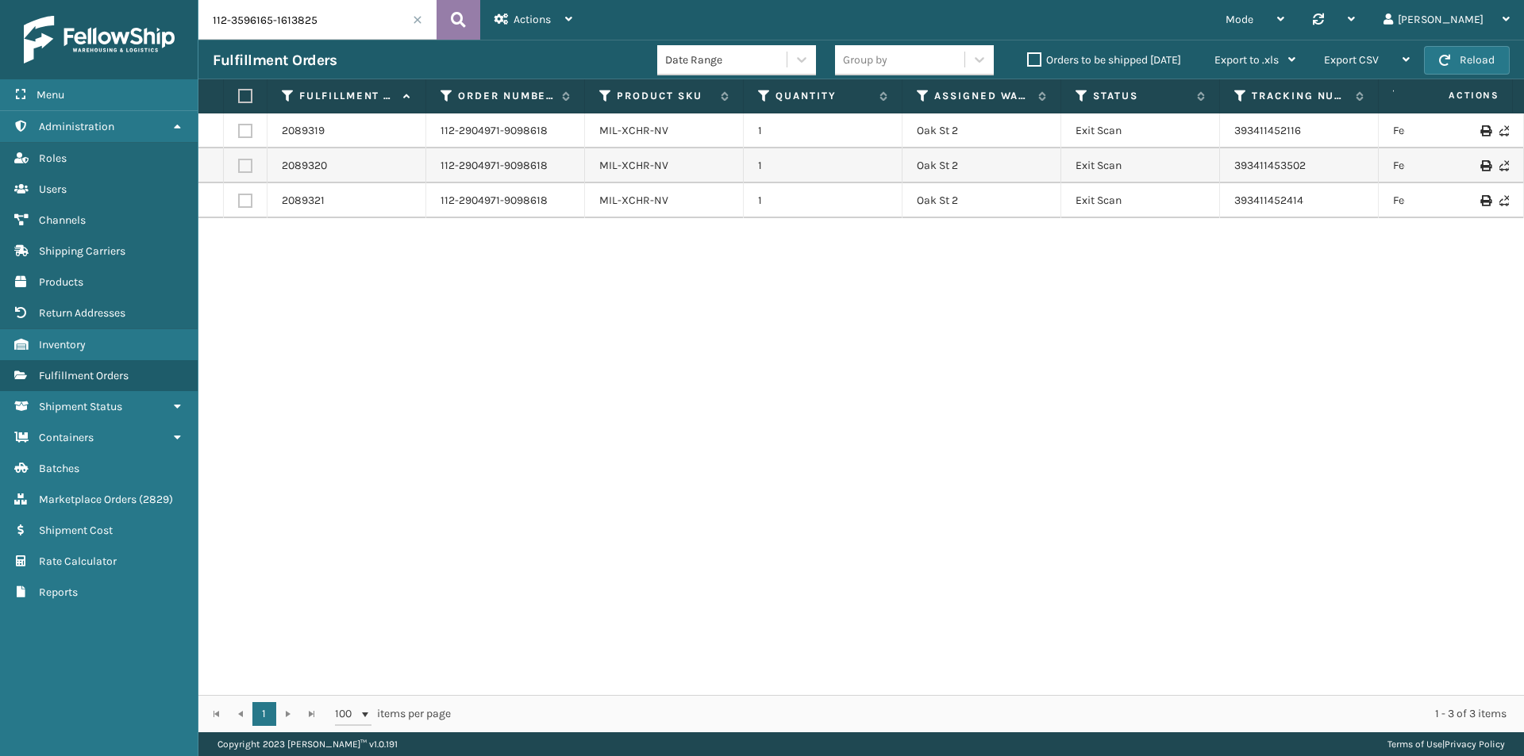
click at [478, 14] on button at bounding box center [459, 20] width 44 height 40
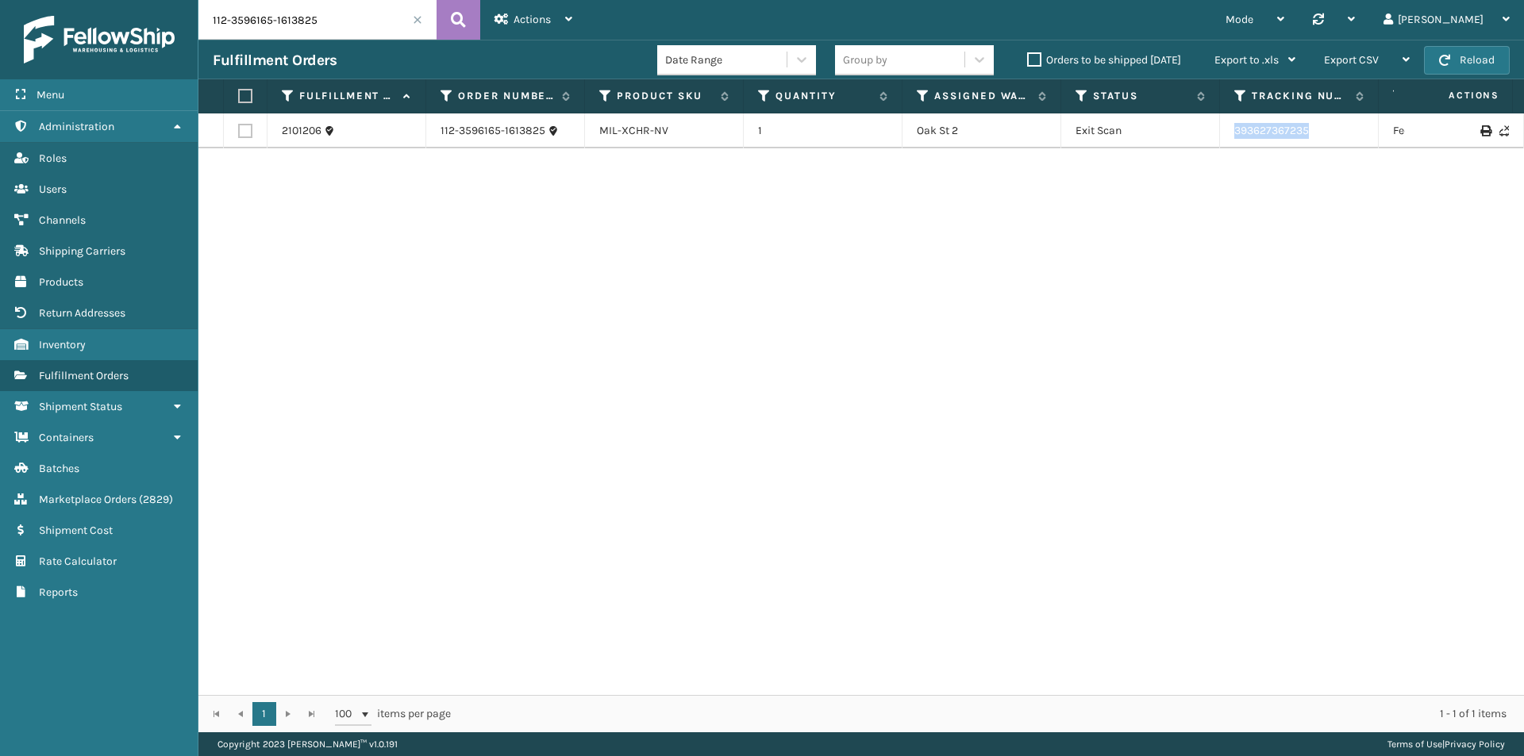
drag, startPoint x: 1341, startPoint y: 133, endPoint x: 1222, endPoint y: 133, distance: 119.1
click at [1222, 133] on td "393627367235" at bounding box center [1299, 131] width 159 height 35
copy link "393627367235"
click at [335, 23] on input "112-3596165-1613825" at bounding box center [317, 20] width 238 height 40
paste input "3-8019062-2688240"
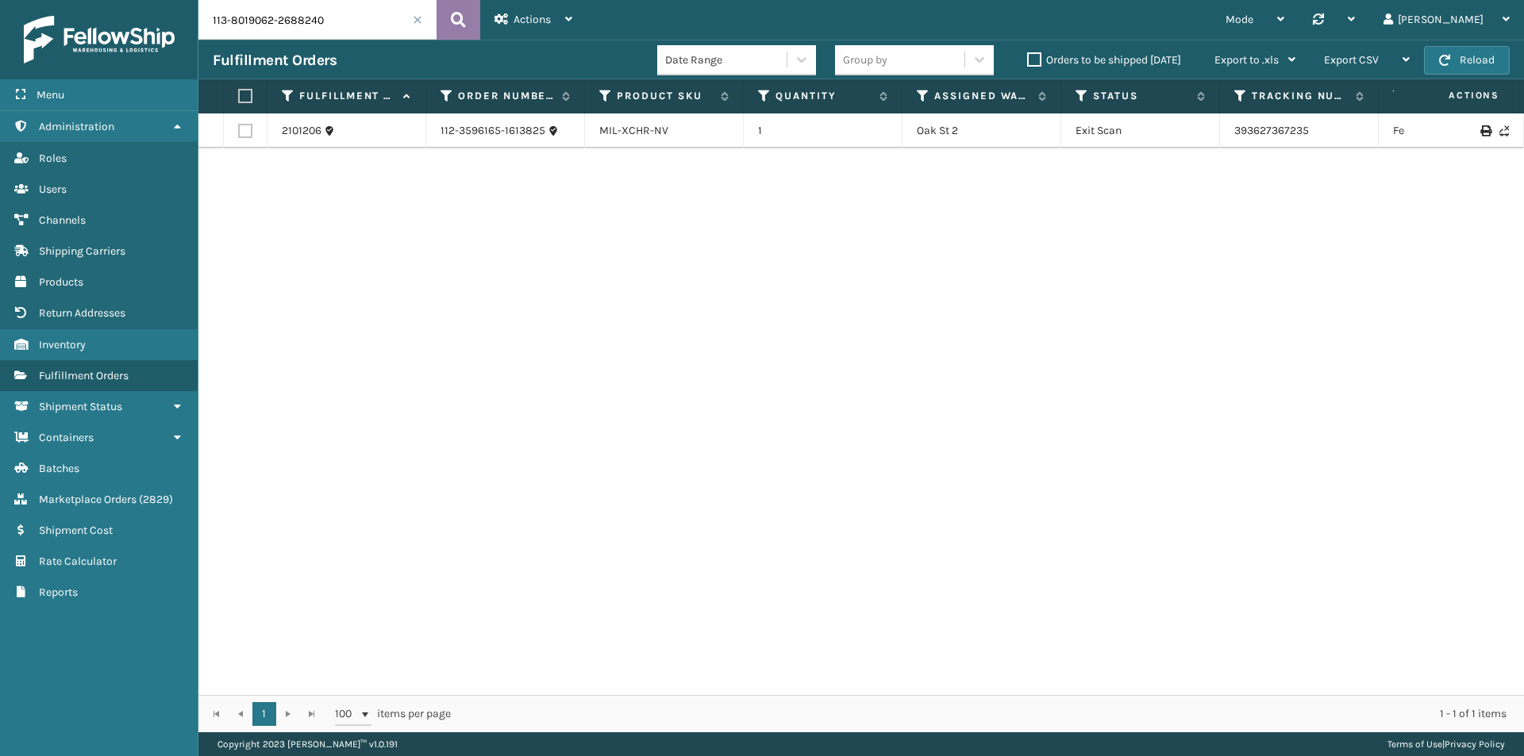
click at [454, 17] on icon at bounding box center [458, 20] width 15 height 24
drag, startPoint x: 1341, startPoint y: 131, endPoint x: 1222, endPoint y: 136, distance: 119.2
click at [1222, 136] on td "393303552221" at bounding box center [1299, 131] width 159 height 35
copy link "393303552221"
drag, startPoint x: 333, startPoint y: 72, endPoint x: 329, endPoint y: 63, distance: 10.3
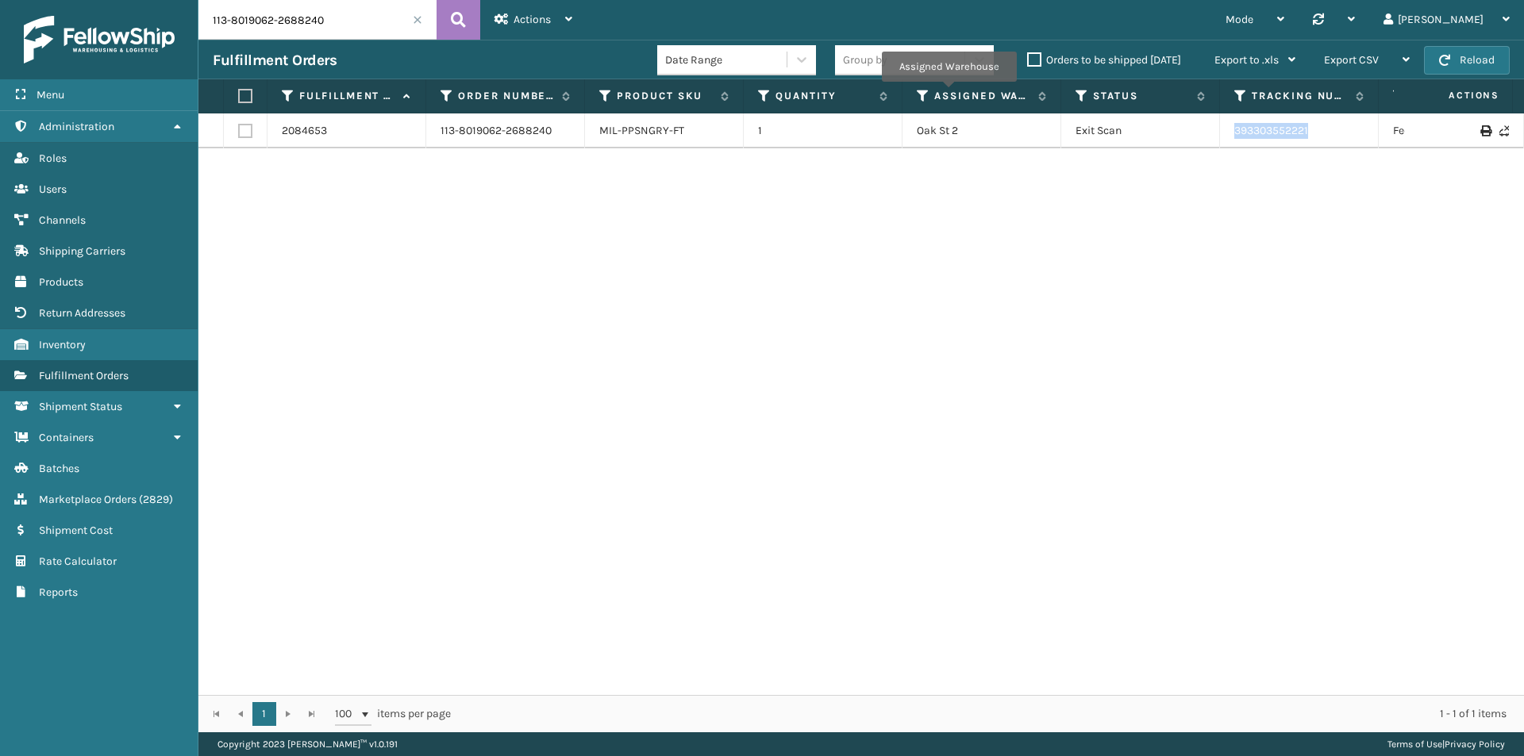
click at [329, 63] on div "Fulfillment Orders Date Range Group by Orders to be shipped today Export to .xl…" at bounding box center [861, 60] width 1326 height 40
click at [321, 28] on input "113-8019062-2688240" at bounding box center [317, 20] width 238 height 40
paste input "2-3060338-9065861"
click at [437, 20] on div "112-3060338-9065861" at bounding box center [339, 20] width 282 height 40
click at [449, 23] on button at bounding box center [459, 20] width 44 height 40
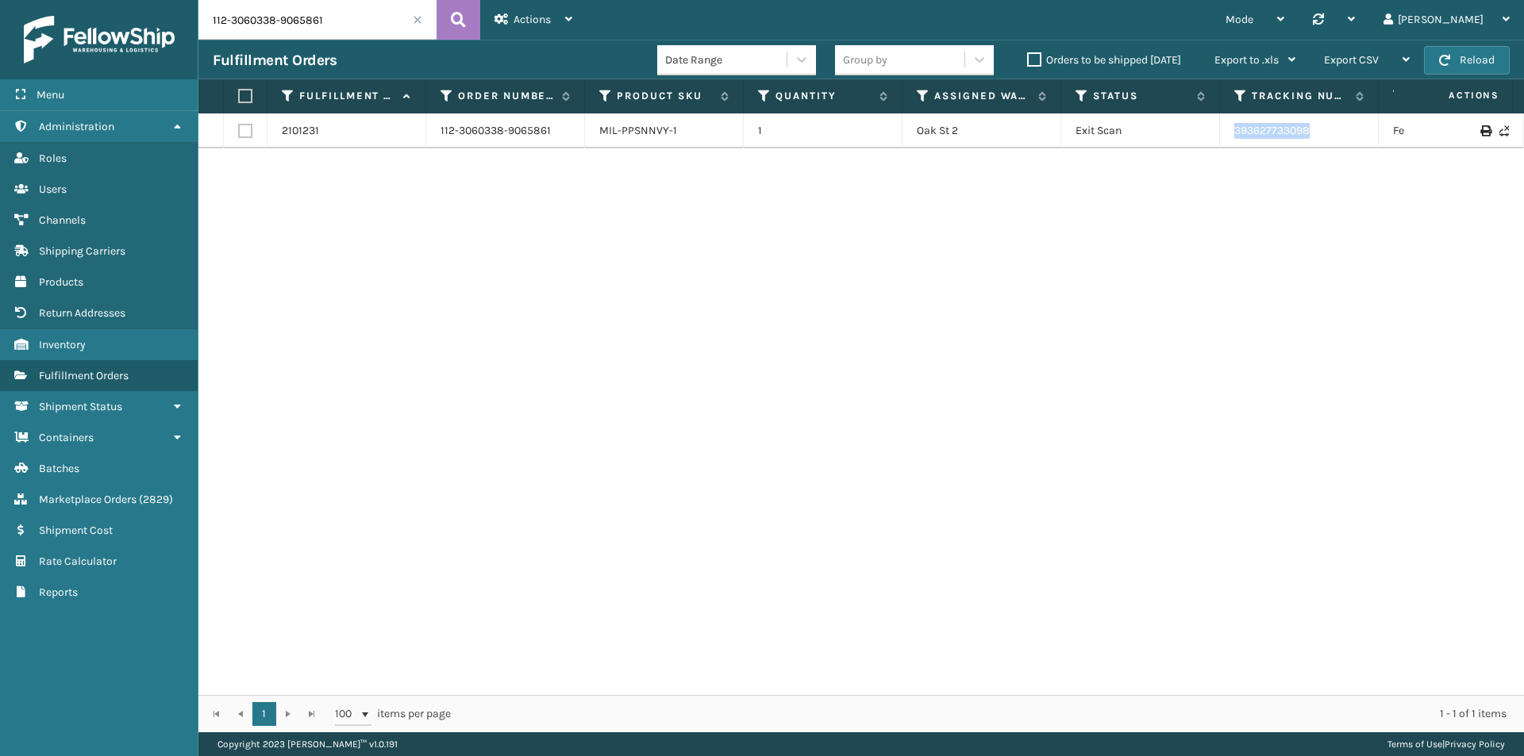
drag, startPoint x: 1299, startPoint y: 130, endPoint x: 1215, endPoint y: 129, distance: 84.1
click at [1215, 129] on tr "2101231 112-3060338-9065861 MIL-PPSNNVY-1 1 Oak St 2 Exit Scan 393627733098 Fed…" at bounding box center [1086, 131] width 1776 height 35
copy tr "393627733098"
click at [272, 16] on input "112-3060338-9065861" at bounding box center [317, 20] width 238 height 40
paste input "1-4557733-1902632"
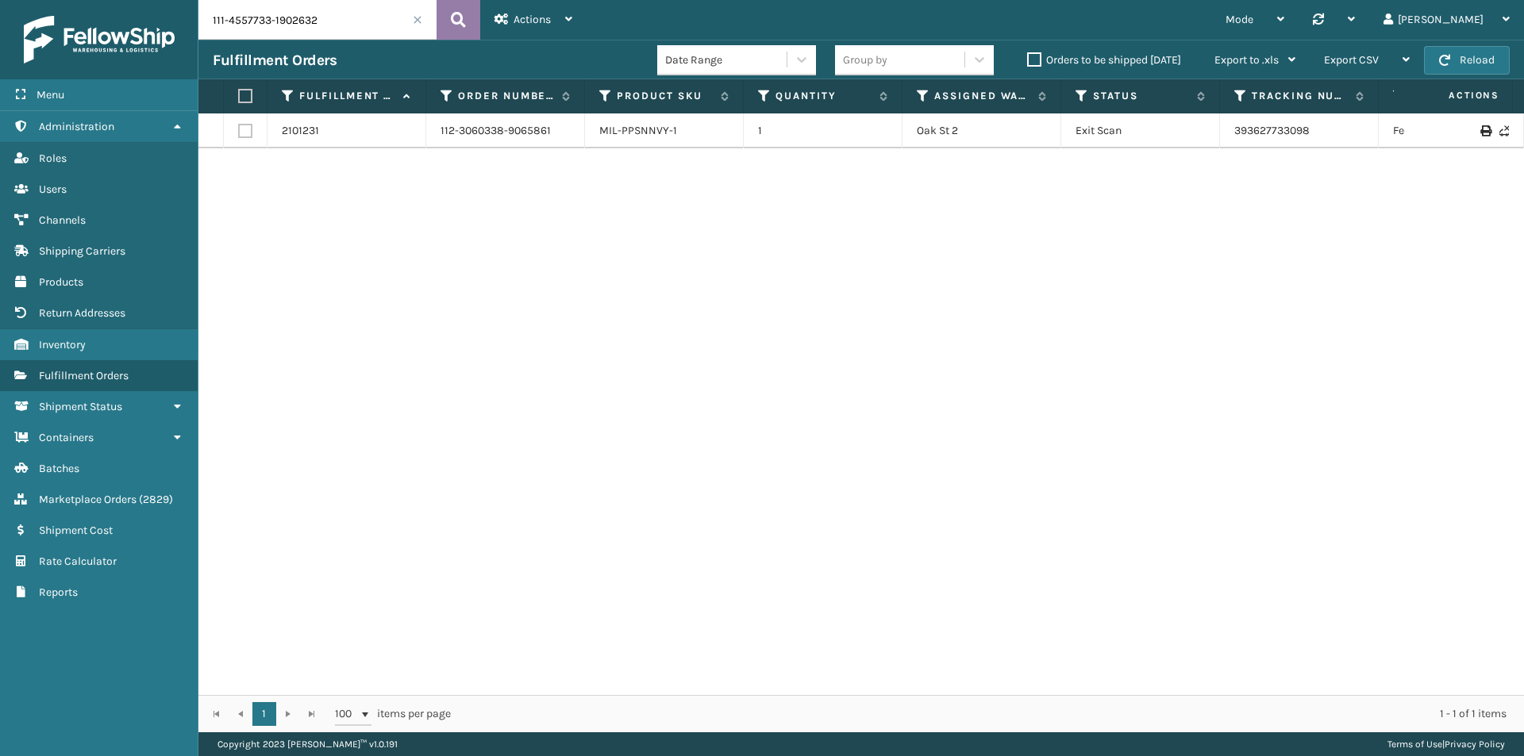
click at [445, 13] on button at bounding box center [459, 20] width 44 height 40
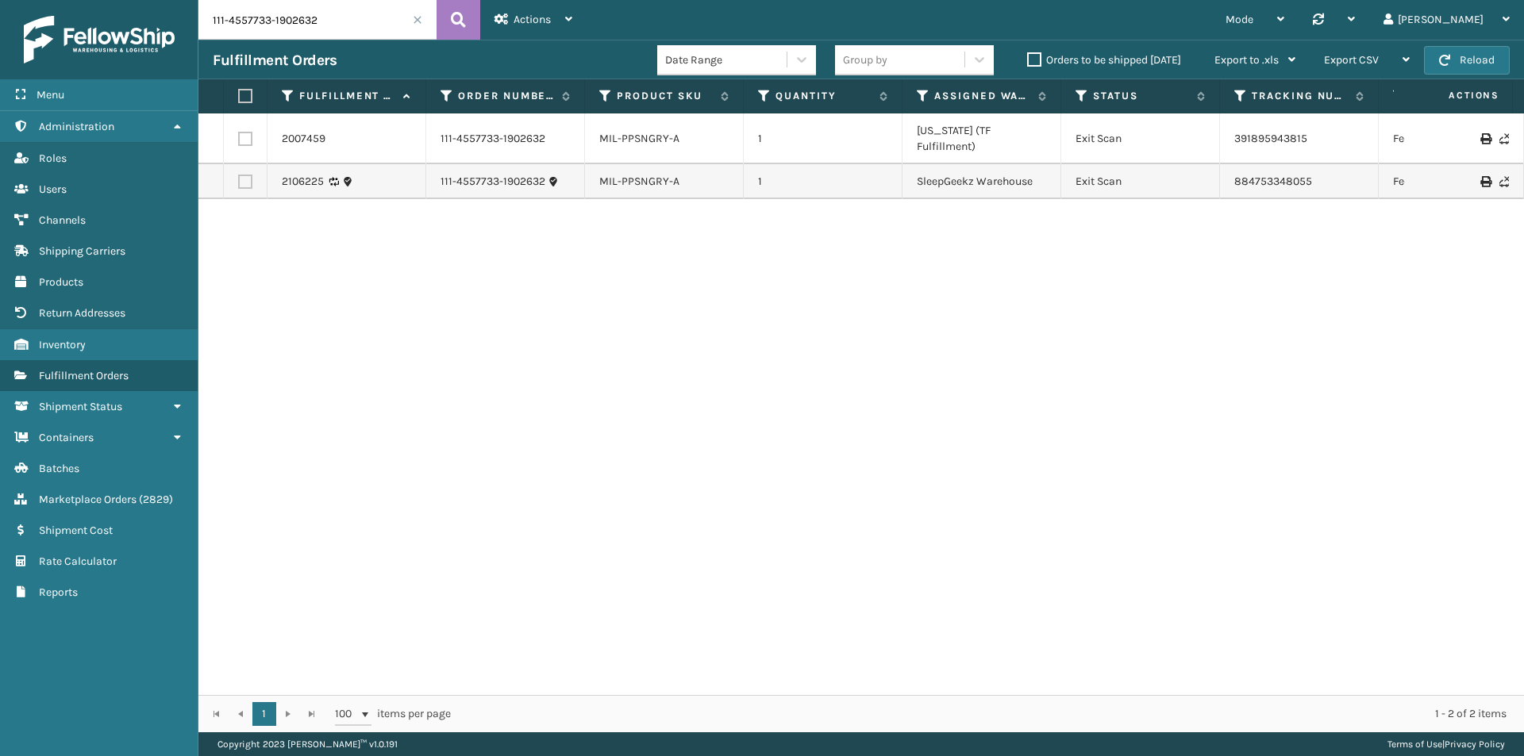
click at [279, 6] on input "111-4557733-1902632" at bounding box center [317, 20] width 238 height 40
paste input "5446072-1516205"
type input "111-5446072-1516205"
click at [462, 18] on icon at bounding box center [458, 20] width 15 height 24
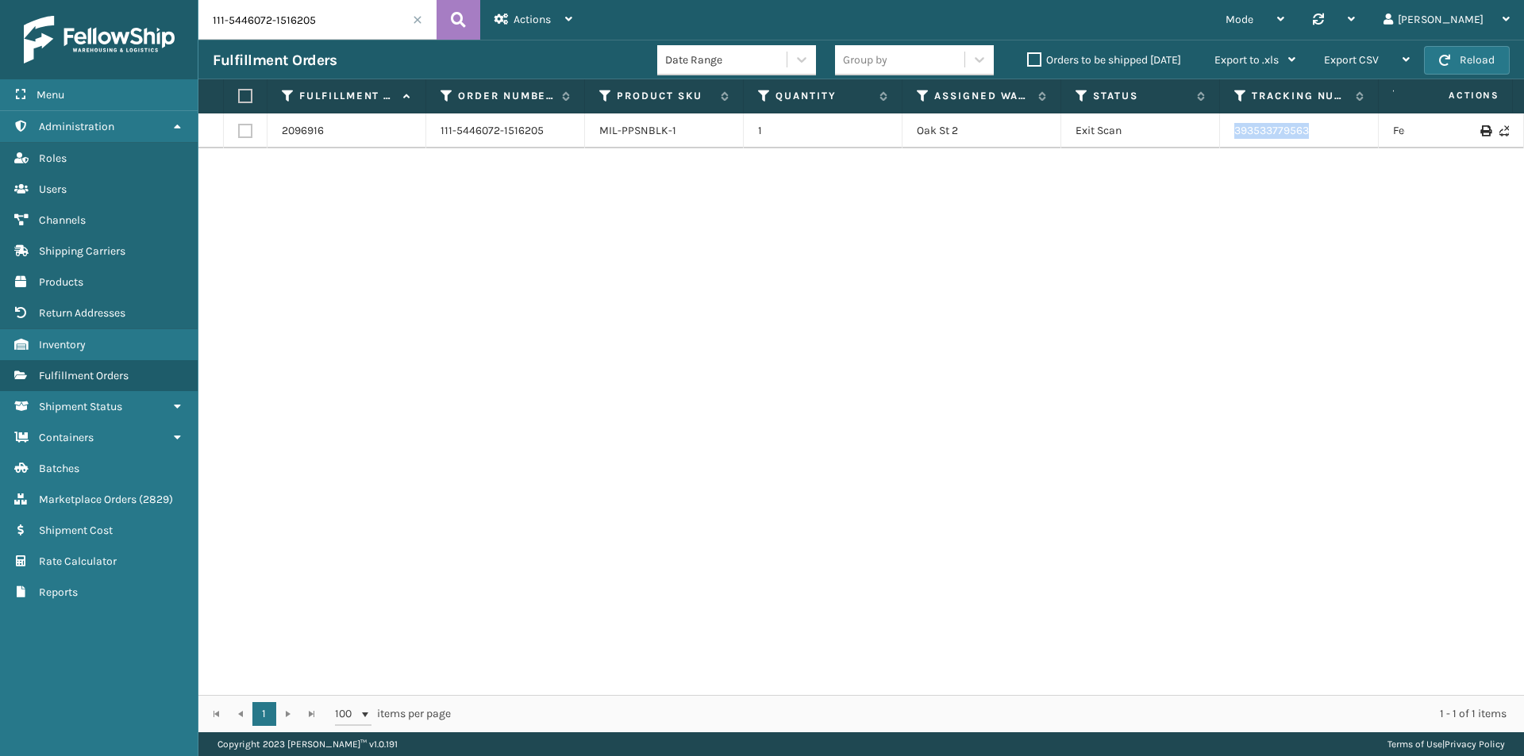
drag, startPoint x: 1333, startPoint y: 138, endPoint x: 1203, endPoint y: 138, distance: 130.2
click at [1203, 138] on tr "2096916 111-5446072-1516205 MIL-PPSNBLK-1 1 Oak St 2 Exit Scan 393533779563 Fed…" at bounding box center [1086, 131] width 1776 height 35
copy tr "393533779563"
drag, startPoint x: 344, startPoint y: 3, endPoint x: 405, endPoint y: 25, distance: 64.0
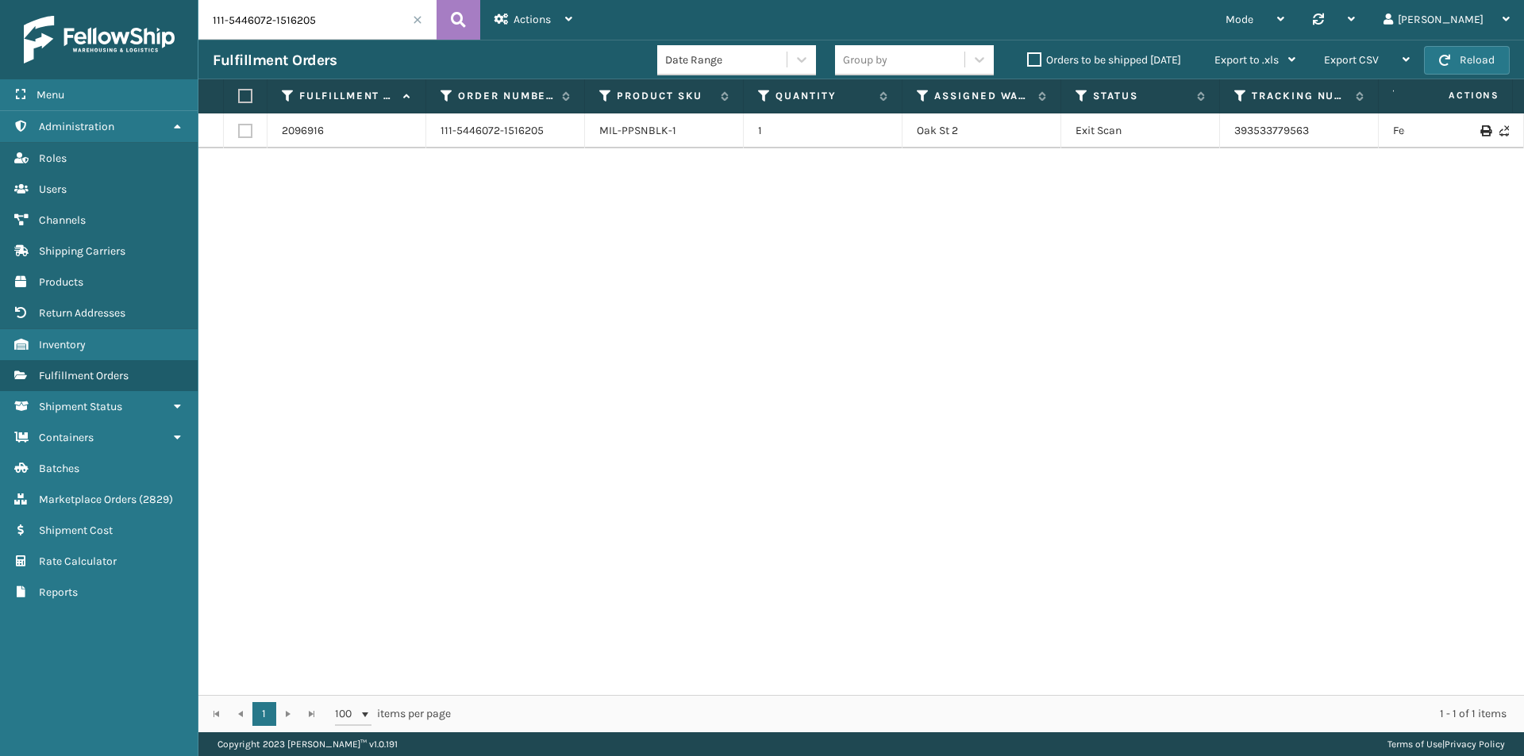
click at [345, 5] on input "111-5446072-1516205" at bounding box center [317, 20] width 238 height 40
click at [448, 20] on button at bounding box center [459, 20] width 44 height 40
drag, startPoint x: 1295, startPoint y: 132, endPoint x: 1202, endPoint y: 132, distance: 92.9
click at [1204, 132] on tr "2096916 111-5446072-1516205 MIL-PPSNBLK-1 1 Oak St 2 Exit Scan 393533779563 Fed…" at bounding box center [1086, 131] width 1776 height 35
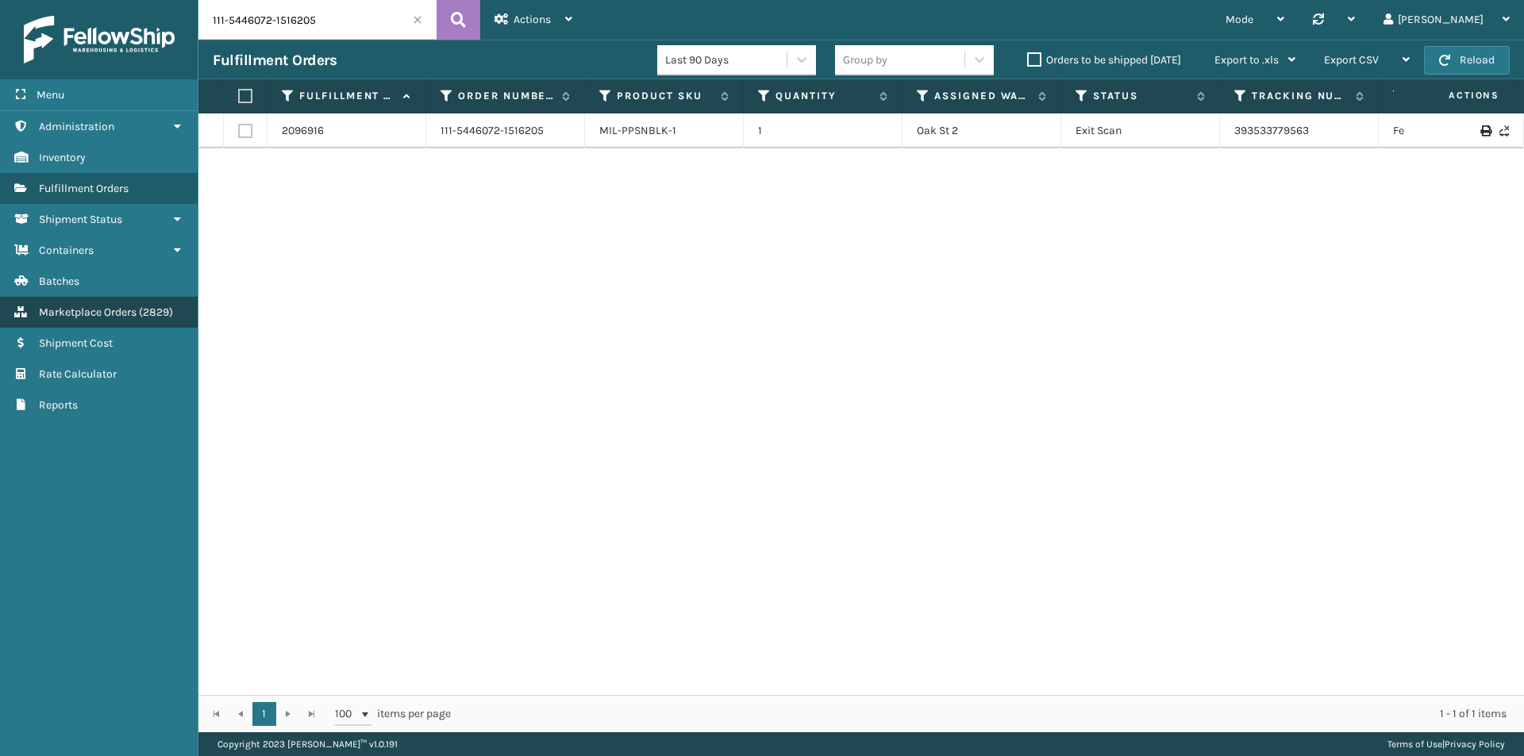
click at [132, 317] on span "Marketplace Orders" at bounding box center [88, 312] width 98 height 13
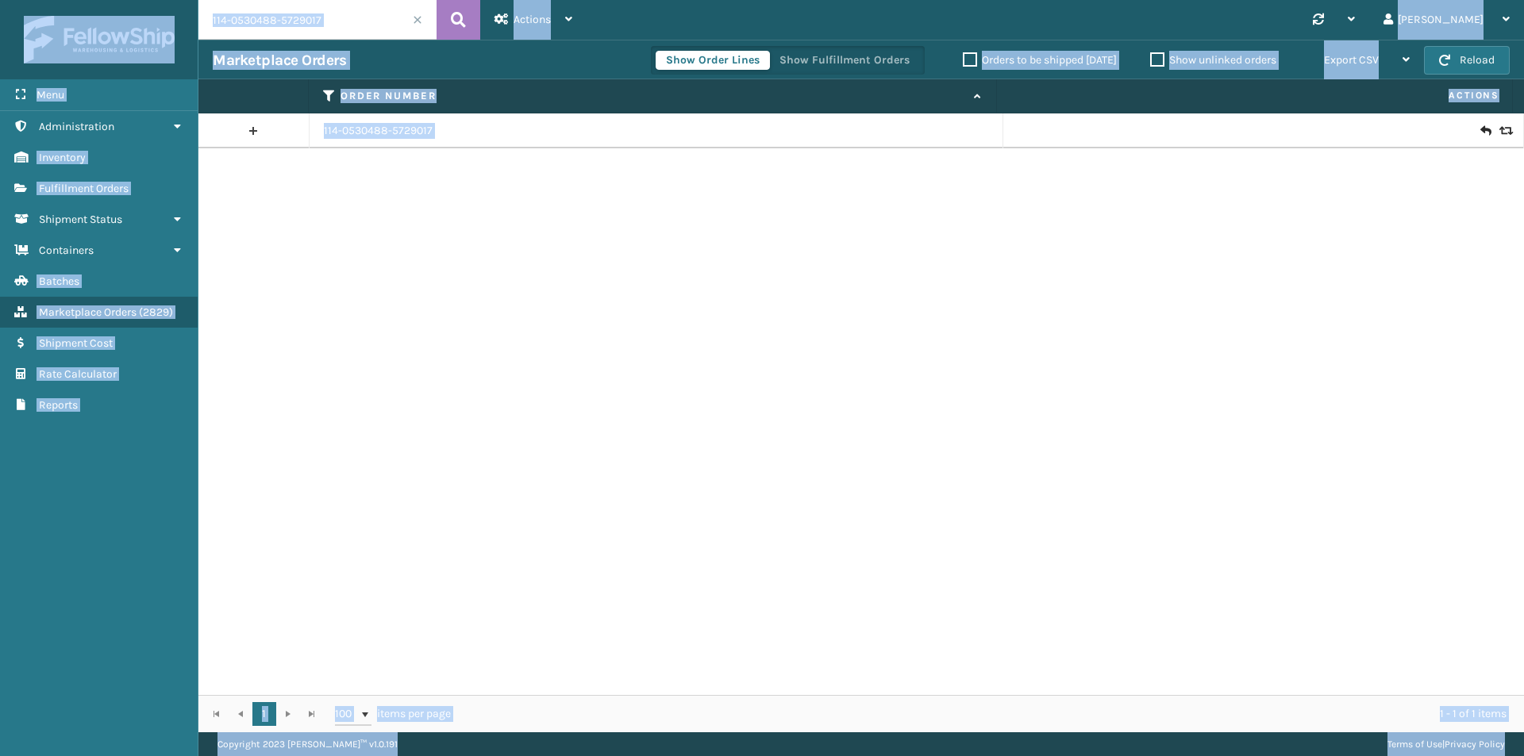
click at [357, 21] on input "114-0530488-5729017" at bounding box center [317, 20] width 238 height 40
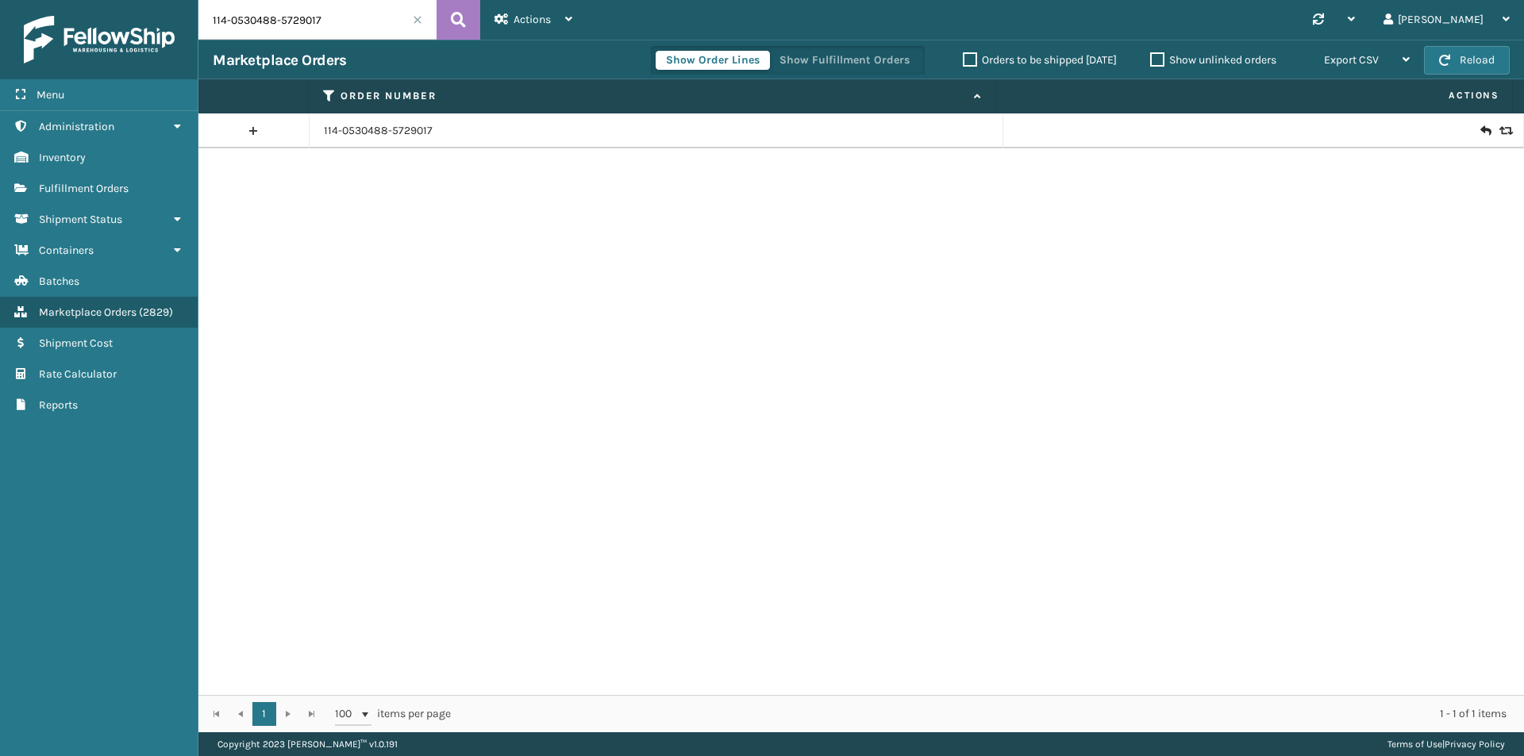
paste input "2-7653968-5909823"
type input "112-7653968-5909823"
click at [439, 14] on button at bounding box center [459, 20] width 44 height 40
click at [372, 129] on link "112-7653968-5909823" at bounding box center [380, 131] width 112 height 16
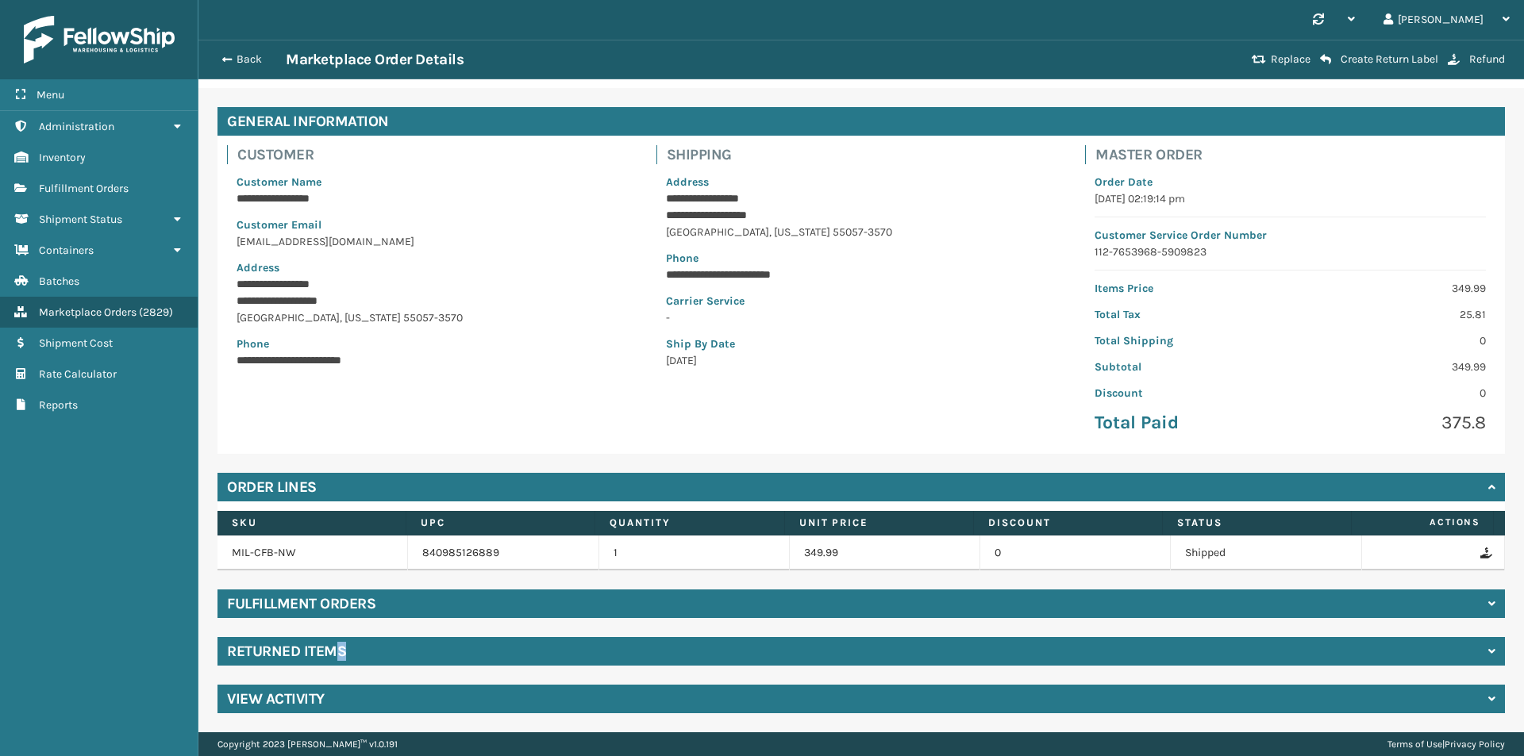
click at [342, 651] on h4 "Returned Items" at bounding box center [286, 651] width 119 height 19
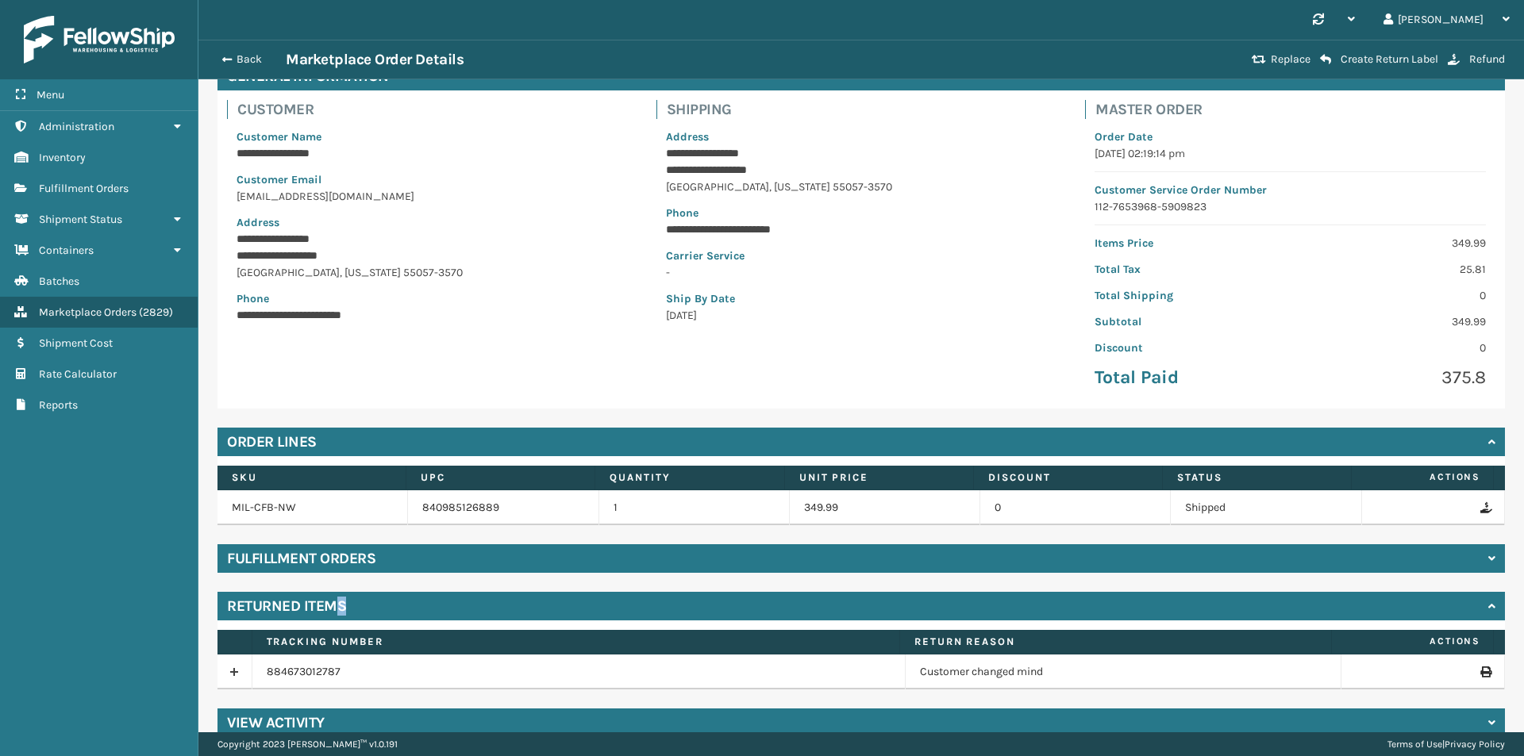
scroll to position [115, 0]
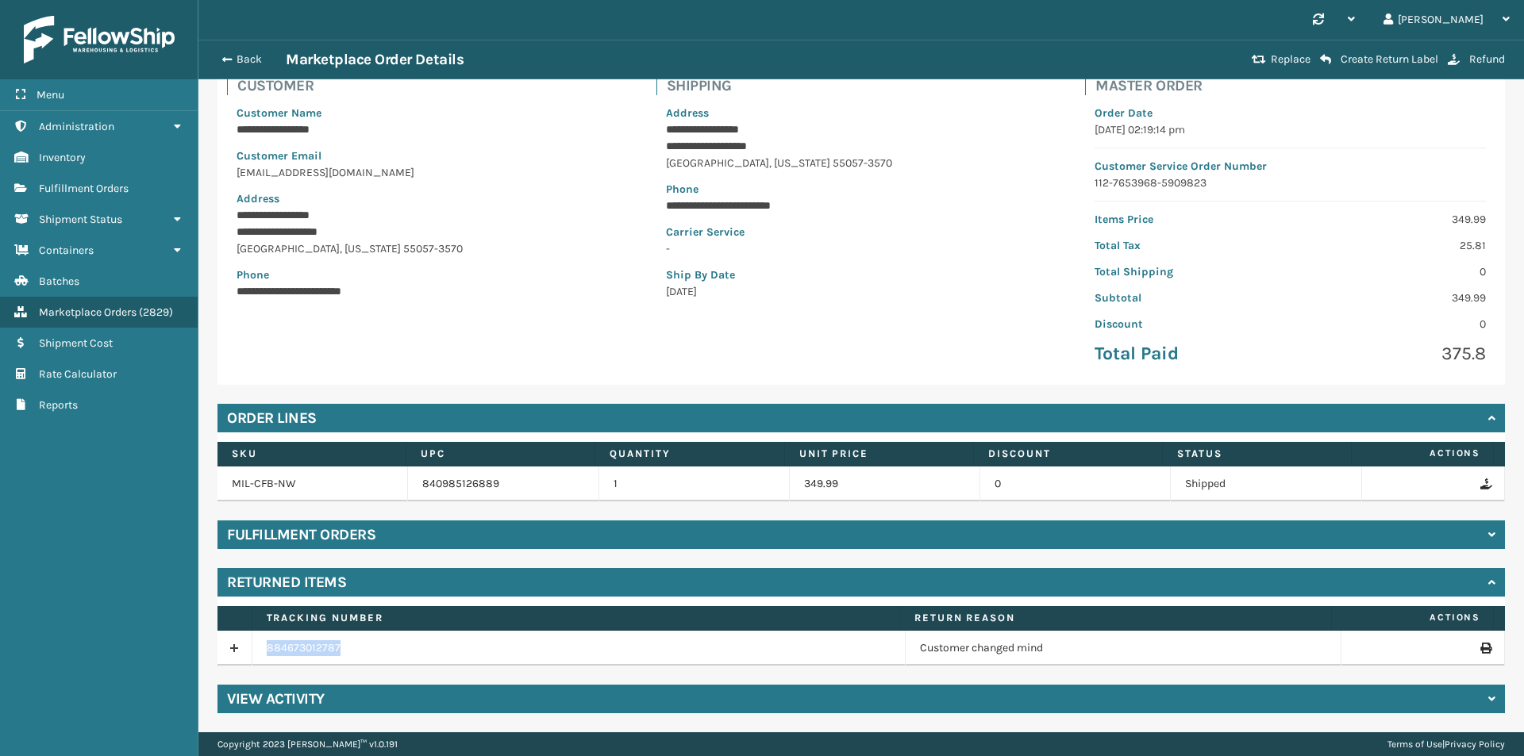
drag, startPoint x: 356, startPoint y: 653, endPoint x: 267, endPoint y: 644, distance: 88.6
click at [267, 644] on td "884673012787" at bounding box center [578, 648] width 653 height 35
copy link "884673012787"
